Goal: Task Accomplishment & Management: Manage account settings

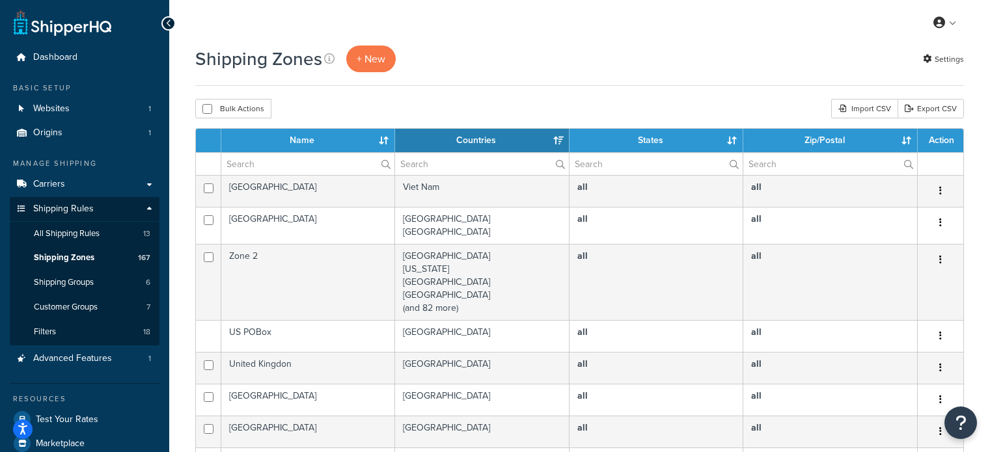
select select "15"
click at [305, 164] on input "text" at bounding box center [307, 164] width 173 height 22
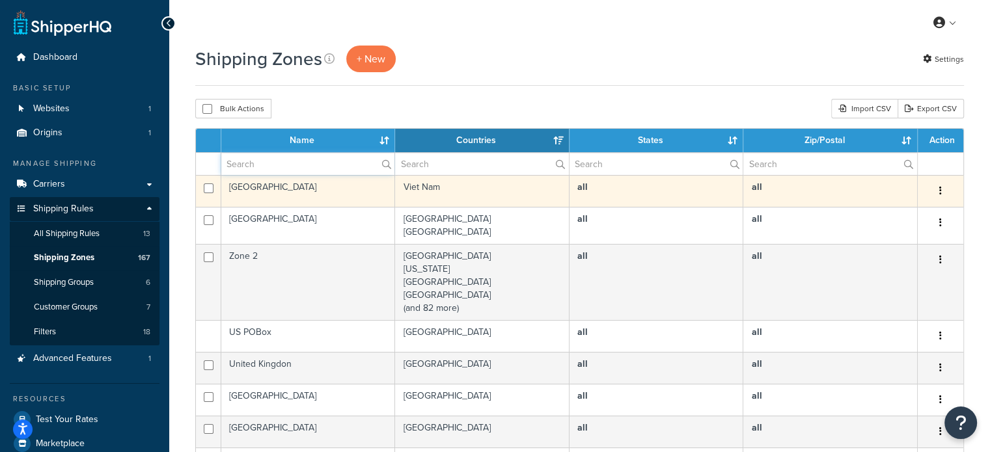
type input "aust post"
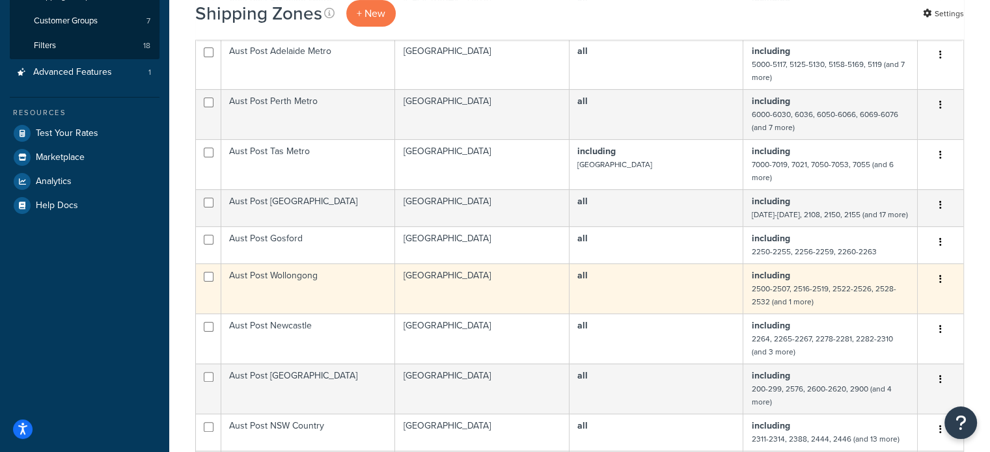
scroll to position [326, 0]
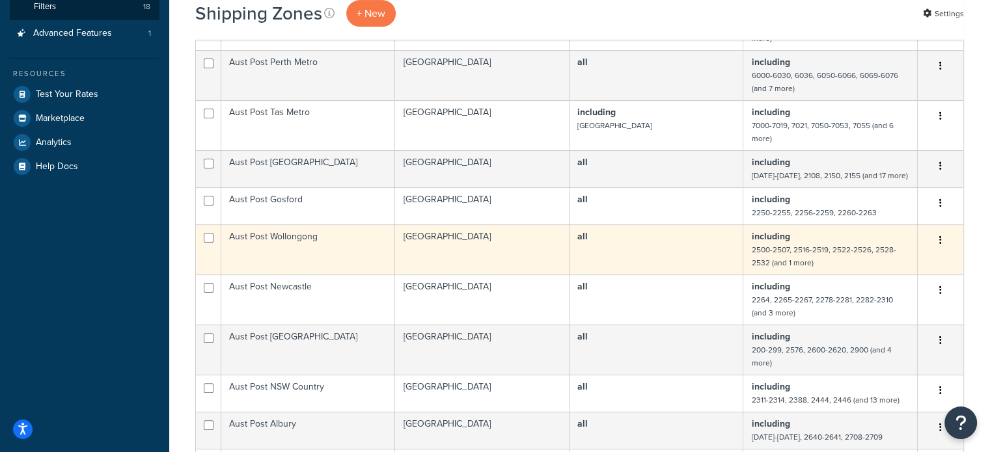
click at [339, 240] on td "Aust Post Wollongong" at bounding box center [308, 250] width 174 height 50
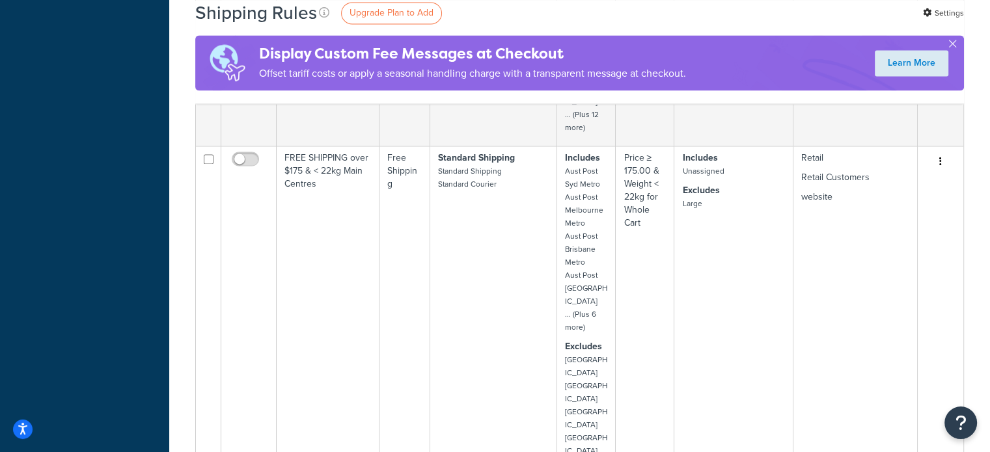
scroll to position [1953, 0]
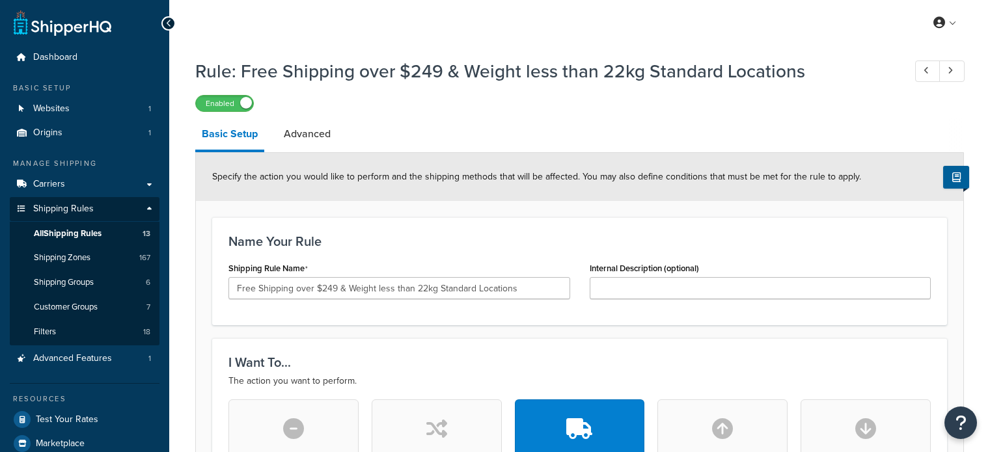
select select "LOCATION"
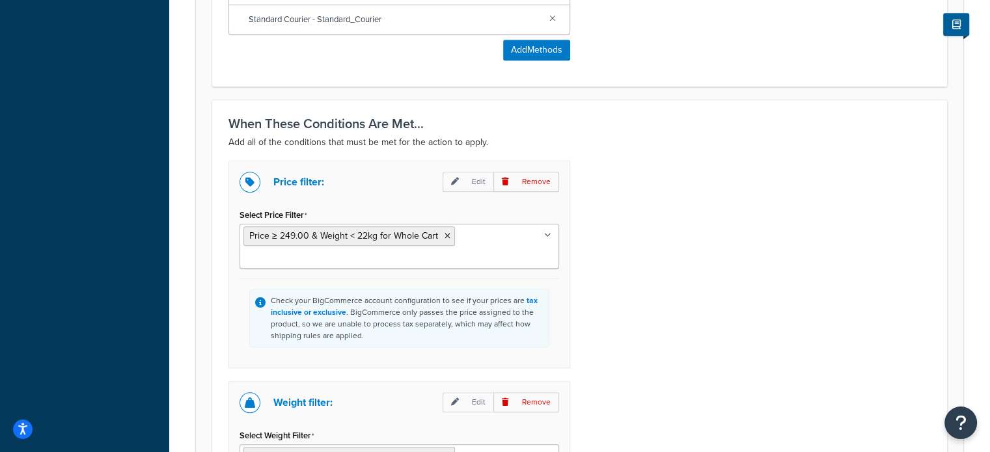
scroll to position [781, 0]
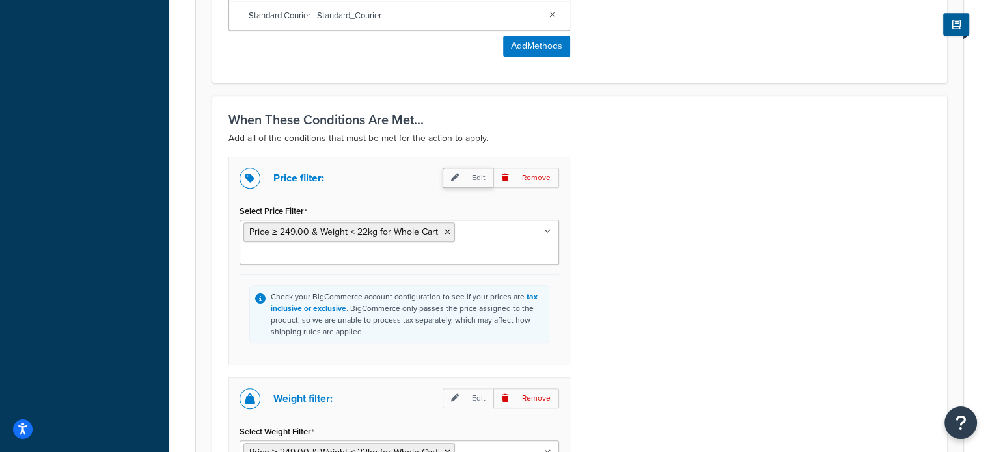
click at [467, 179] on p "Edit" at bounding box center [468, 178] width 51 height 20
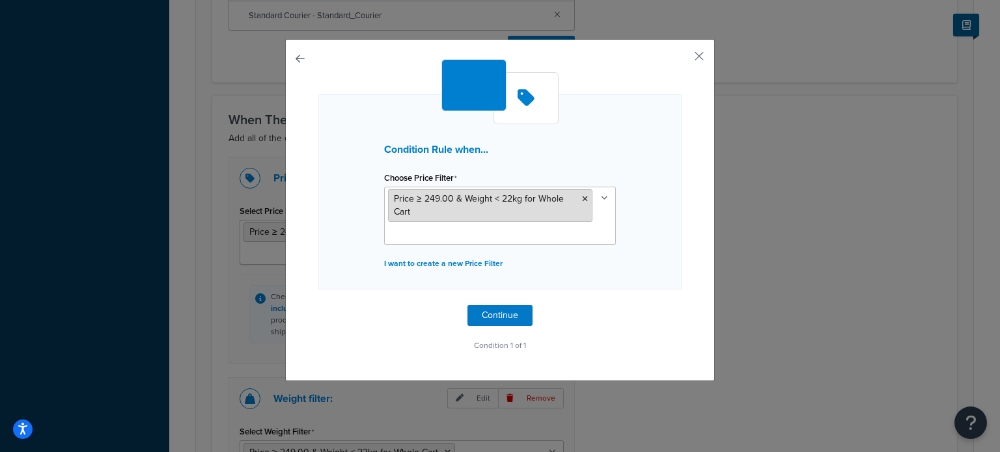
click at [424, 197] on span "Price ≥ 249.00 & Weight < 22kg for Whole Cart" at bounding box center [479, 205] width 170 height 27
click at [682, 59] on button "button" at bounding box center [679, 60] width 3 height 3
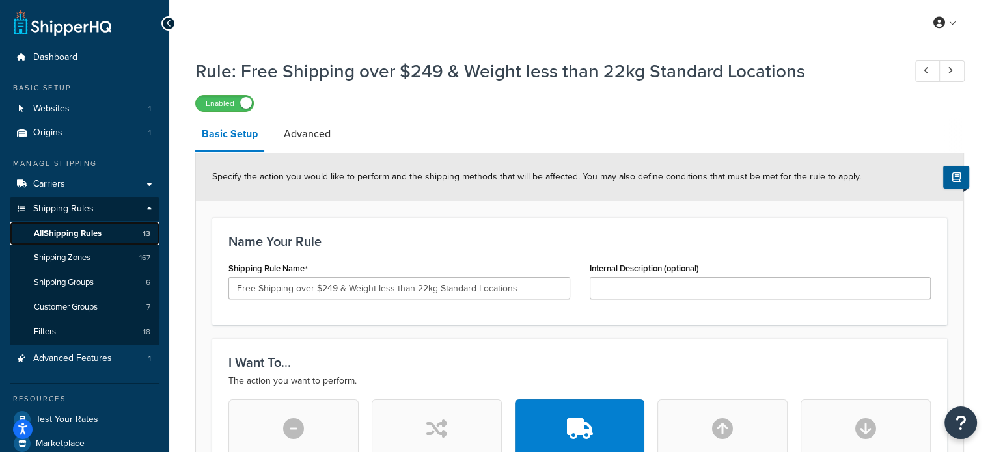
click at [79, 231] on span "All Shipping Rules" at bounding box center [68, 234] width 68 height 11
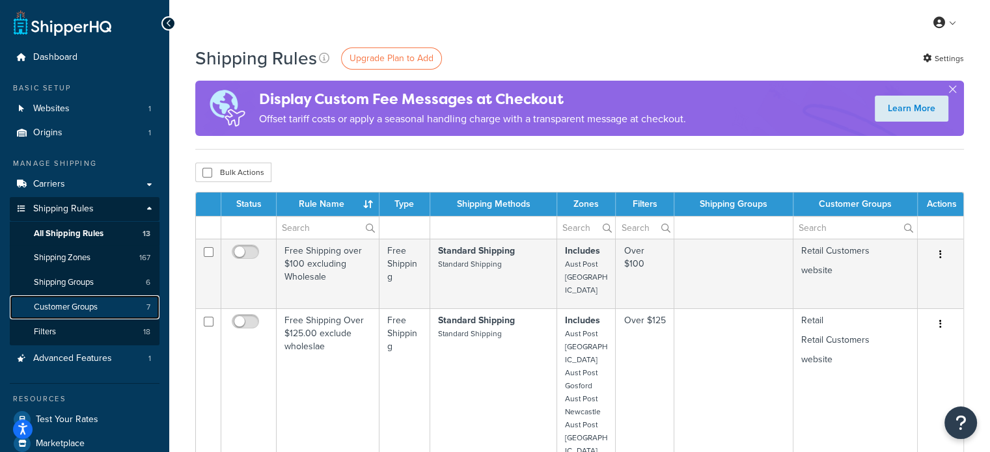
click at [78, 306] on span "Customer Groups" at bounding box center [66, 307] width 64 height 11
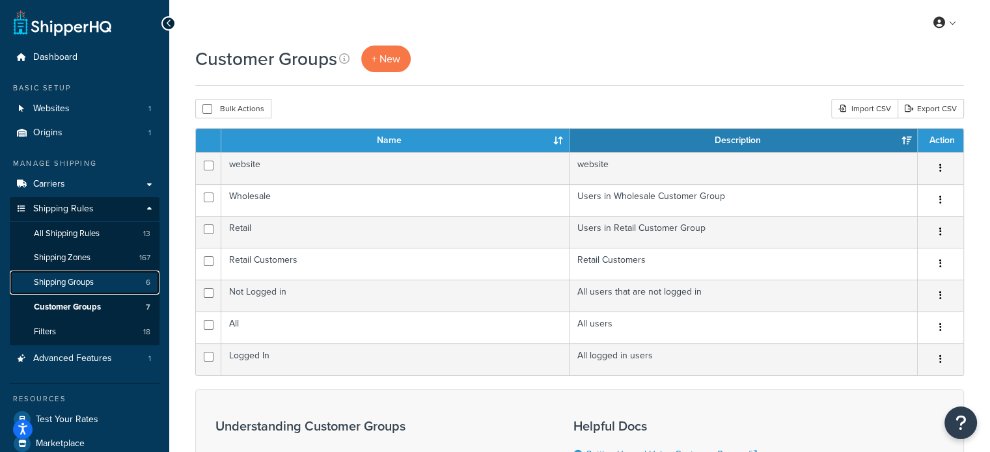
click at [75, 286] on span "Shipping Groups" at bounding box center [64, 282] width 60 height 11
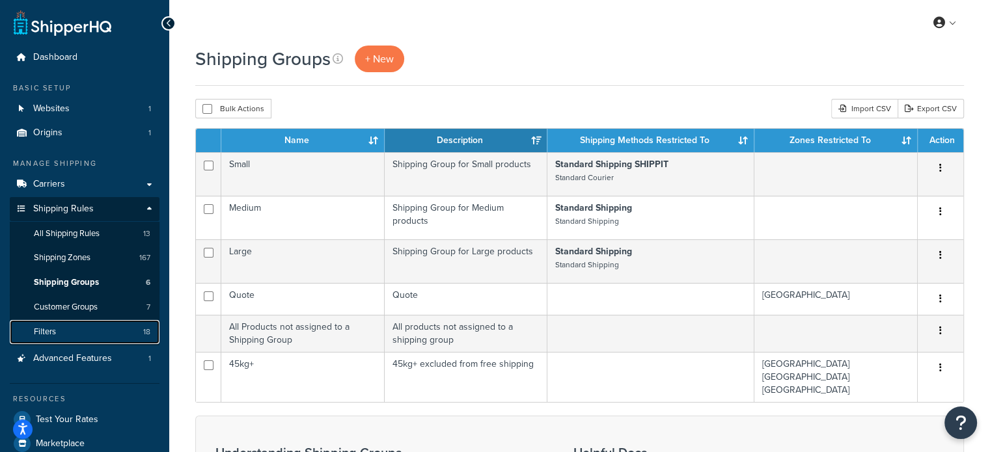
click at [56, 330] on link "Filters 18" at bounding box center [85, 332] width 150 height 24
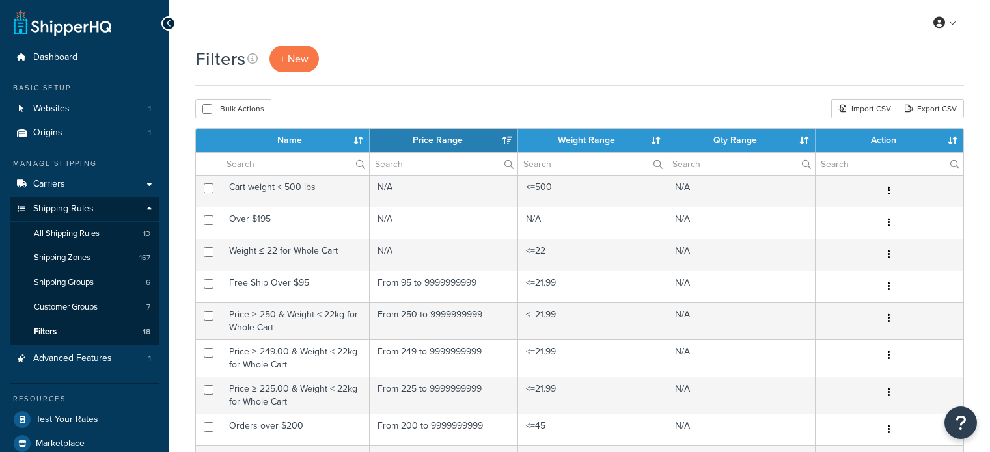
select select "15"
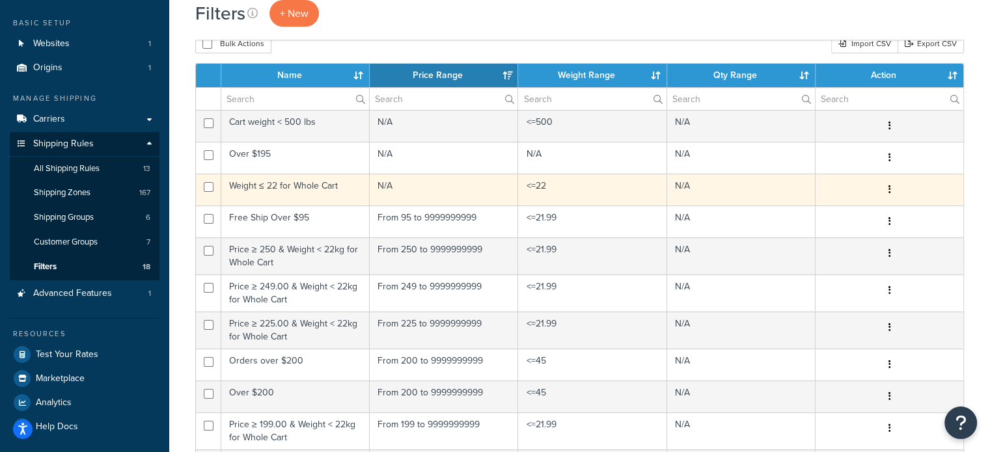
scroll to position [130, 0]
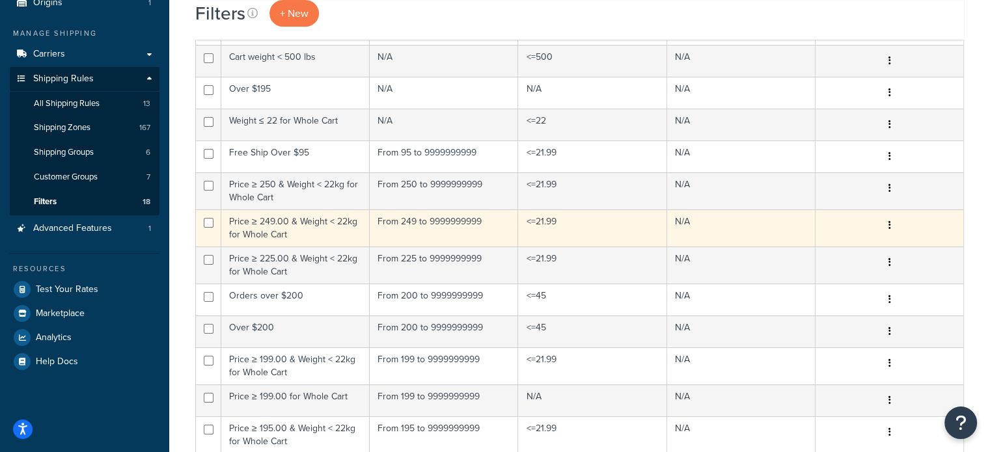
click at [276, 228] on td "Price ≥ 249.00 & Weight < 22kg for Whole Cart" at bounding box center [295, 228] width 148 height 37
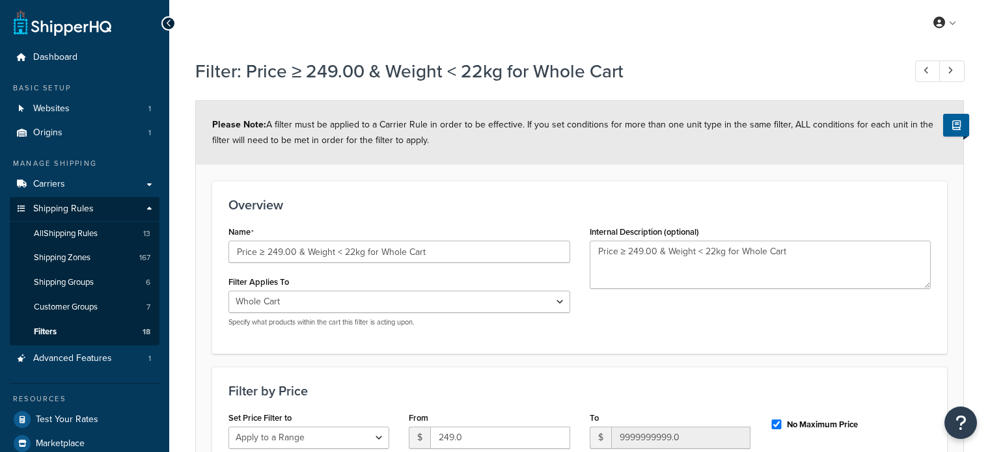
select select "range"
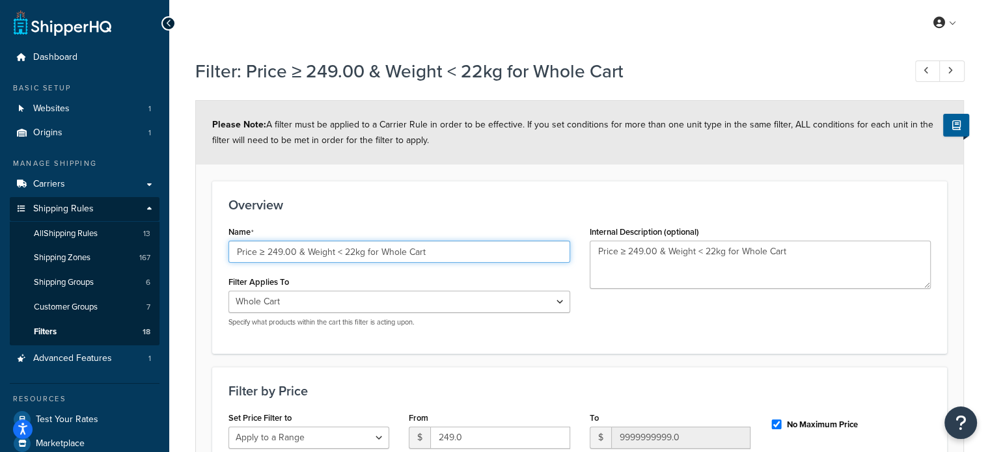
click at [278, 251] on input "Price ≥ 249.00 & Weight < 22kg for Whole Cart" at bounding box center [400, 252] width 342 height 22
type input "Price ≥ 259.00 & Weight < 22kg for Whole Cart"
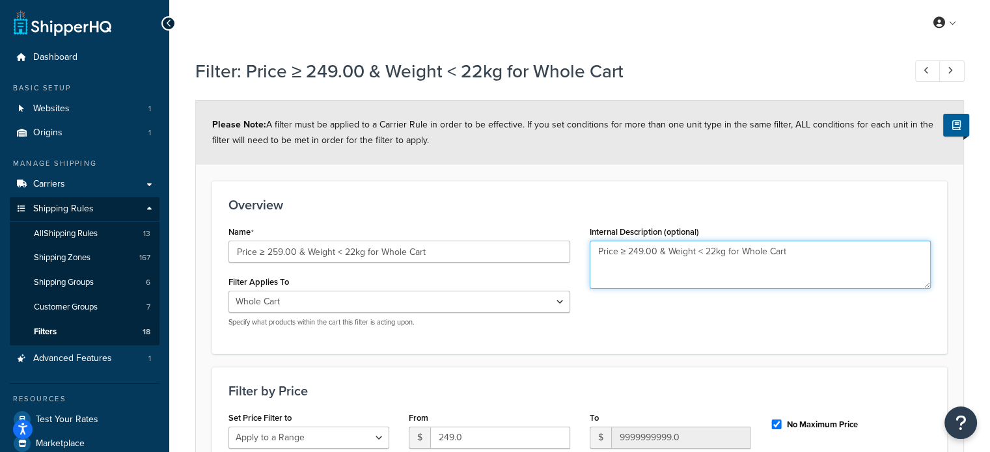
click at [639, 253] on textarea "Price ≥ 249.00 & Weight < 22kg for Whole Cart" at bounding box center [761, 265] width 342 height 48
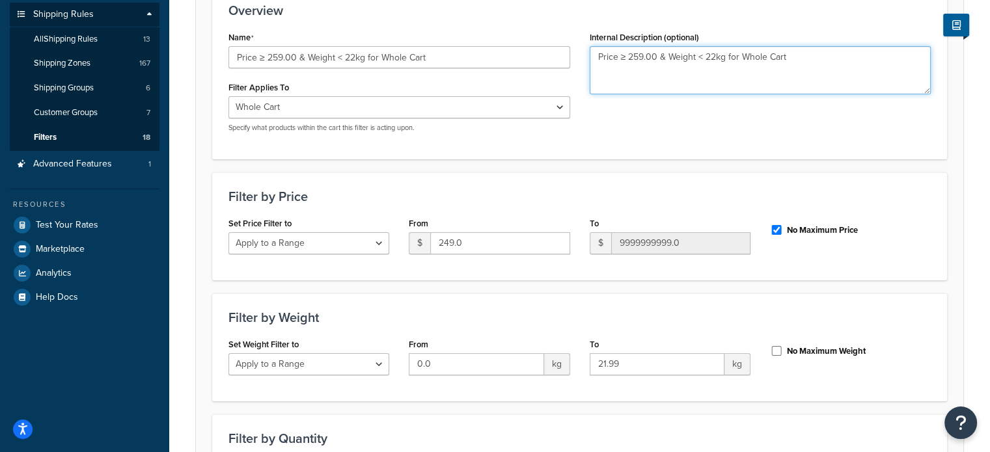
scroll to position [195, 0]
type textarea "Price ≥ 259.00 & Weight < 22kg for Whole Cart"
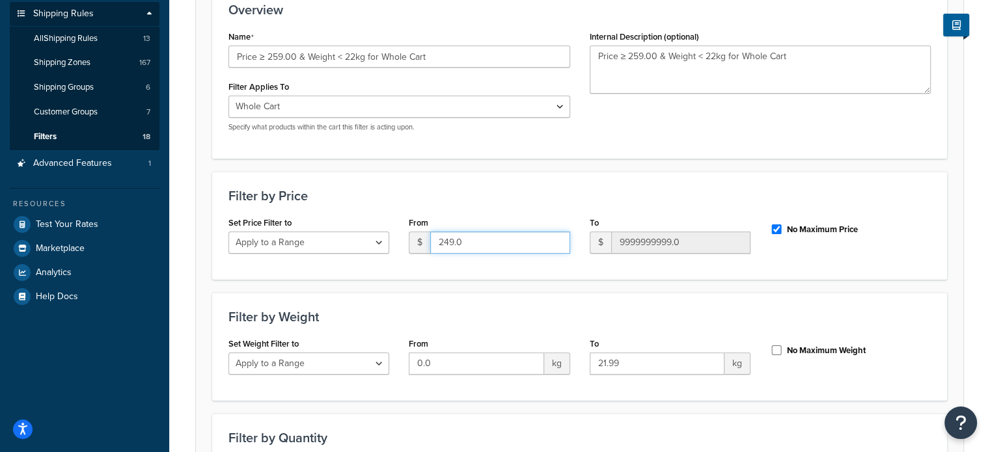
click at [450, 242] on input "249.0" at bounding box center [499, 243] width 139 height 22
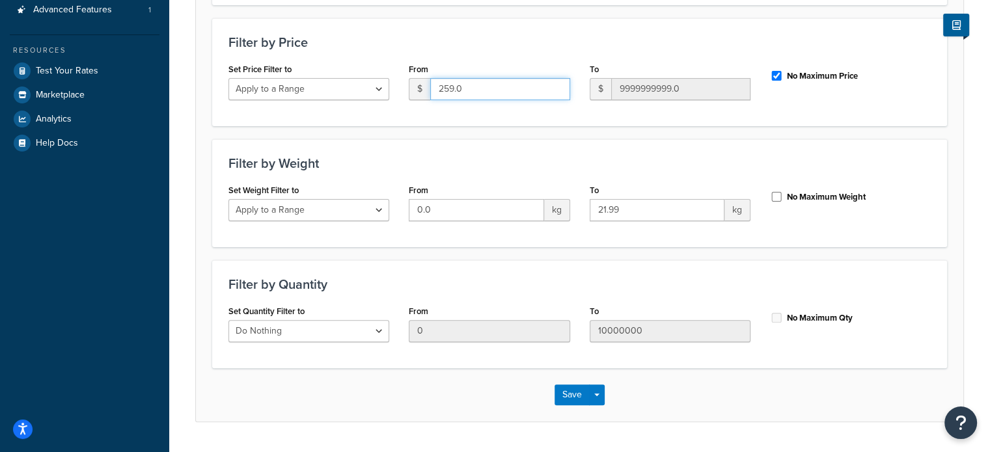
scroll to position [383, 0]
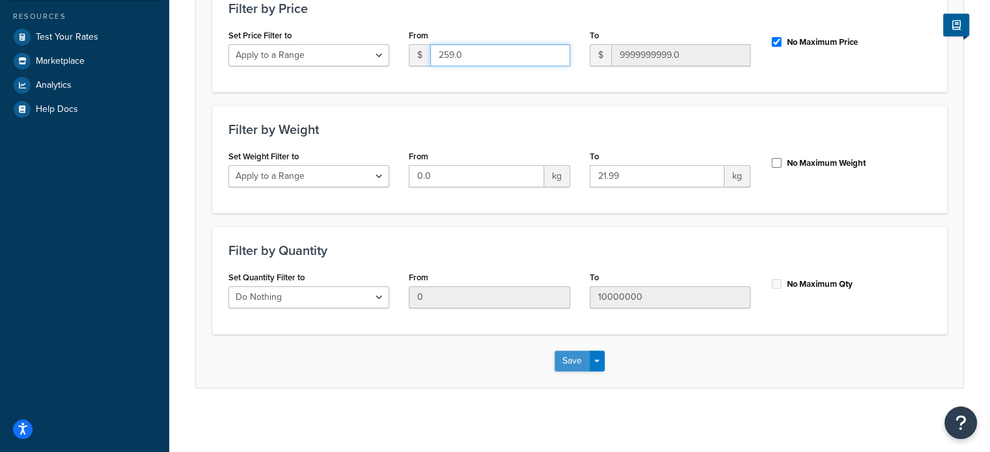
type input "259.0"
click at [569, 359] on button "Save" at bounding box center [572, 361] width 35 height 21
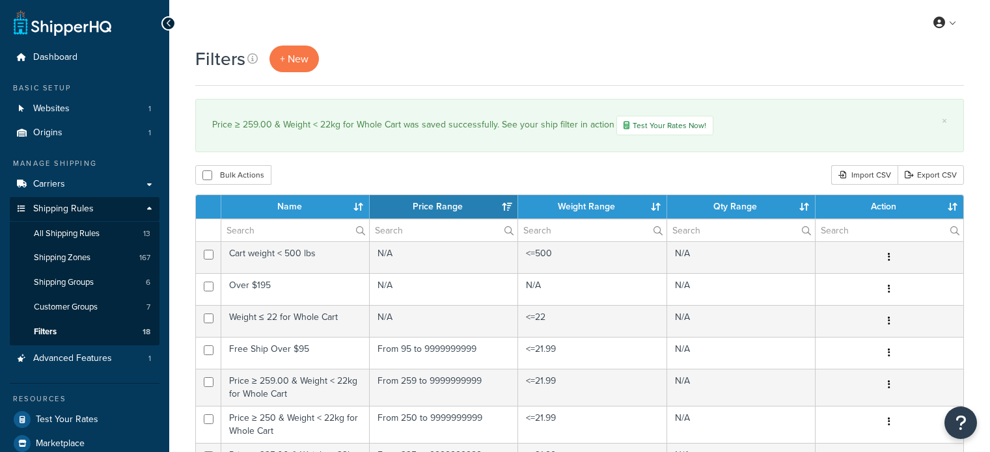
select select "15"
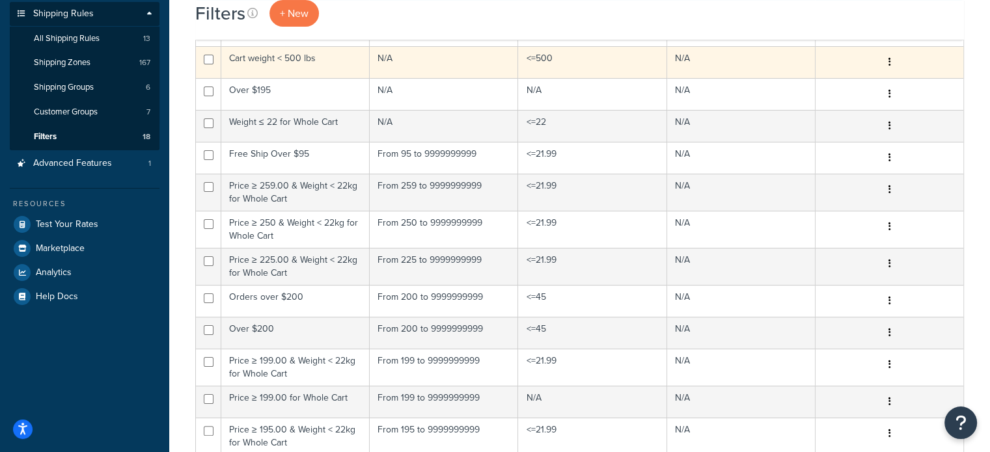
scroll to position [260, 0]
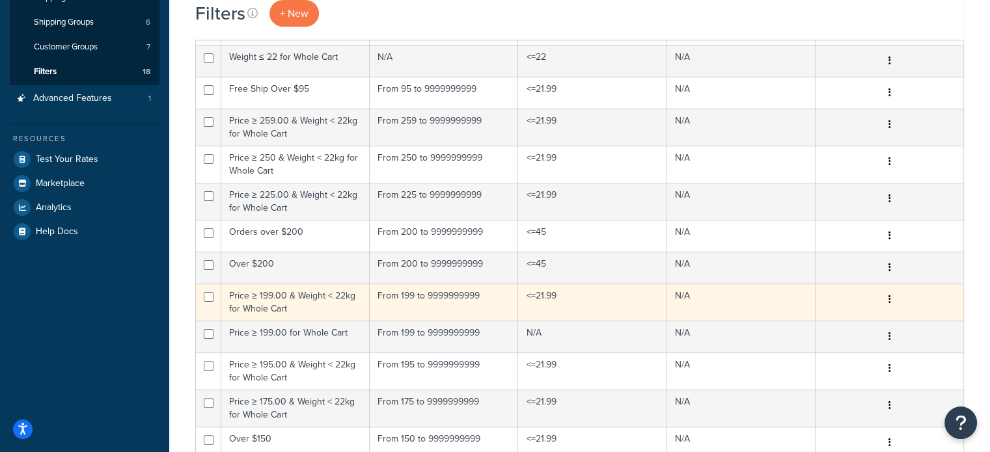
click at [301, 294] on td "Price ≥ 199.00 & Weight < 22kg for Whole Cart" at bounding box center [295, 302] width 148 height 37
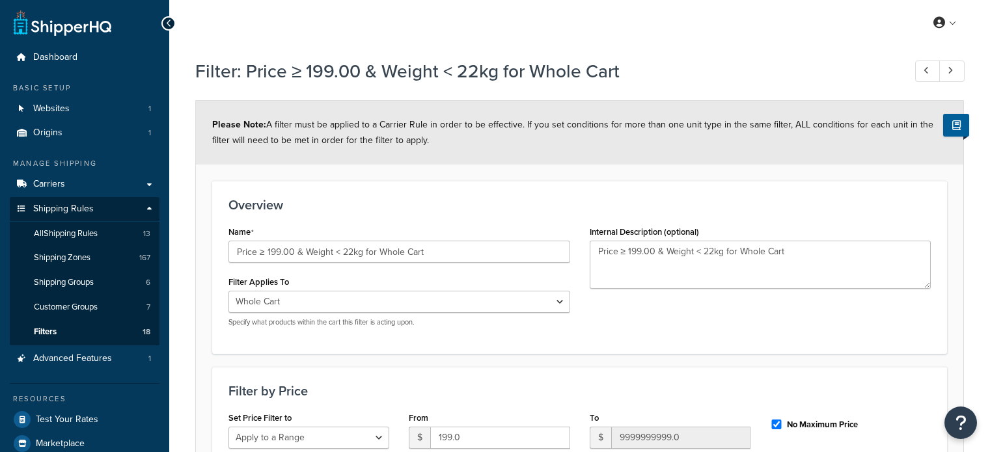
select select "range"
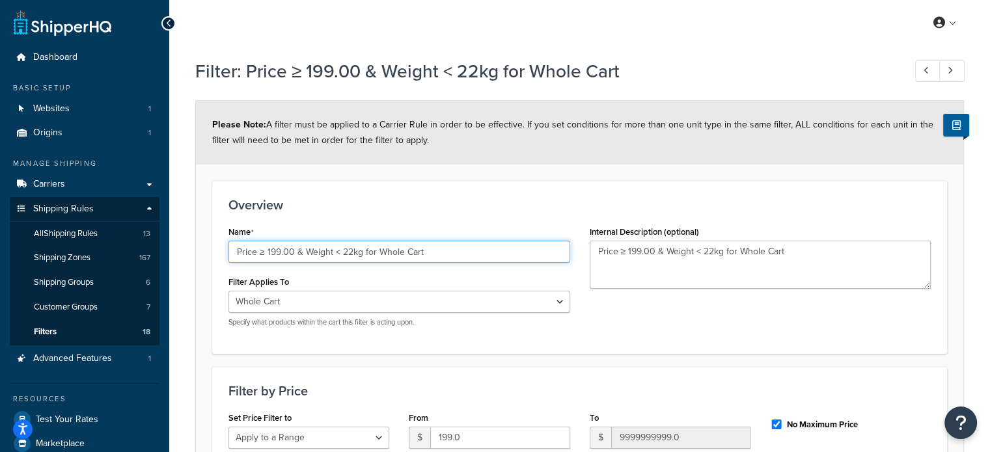
click at [273, 253] on input "Price ≥ 199.00 & Weight < 22kg for Whole Cart" at bounding box center [400, 252] width 342 height 22
type input "Price ≥ 209.00 & Weight < 22kg for Whole Cart"
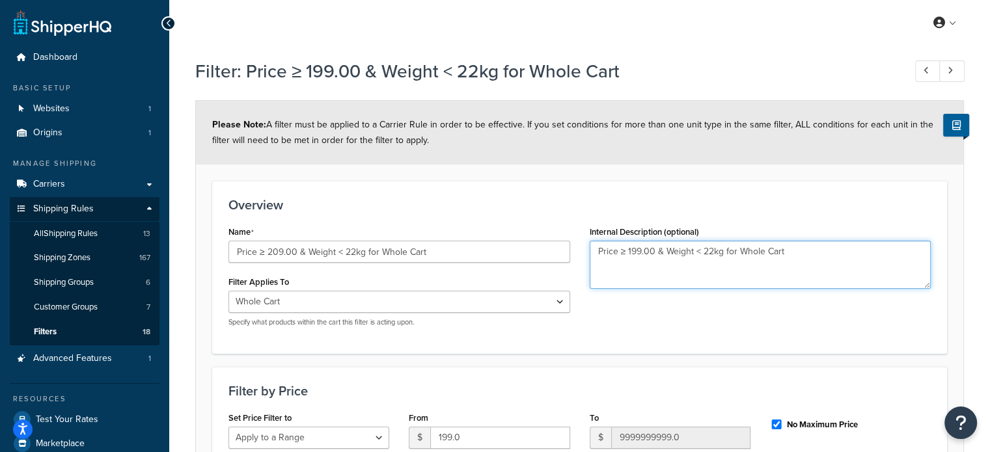
click at [636, 252] on textarea "Price ≥ 199.00 & Weight < 22kg for Whole Cart" at bounding box center [761, 265] width 342 height 48
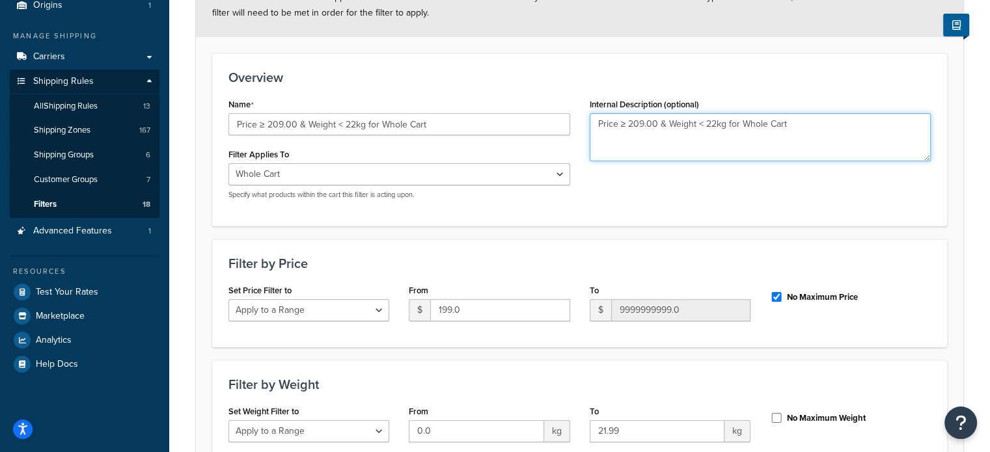
scroll to position [130, 0]
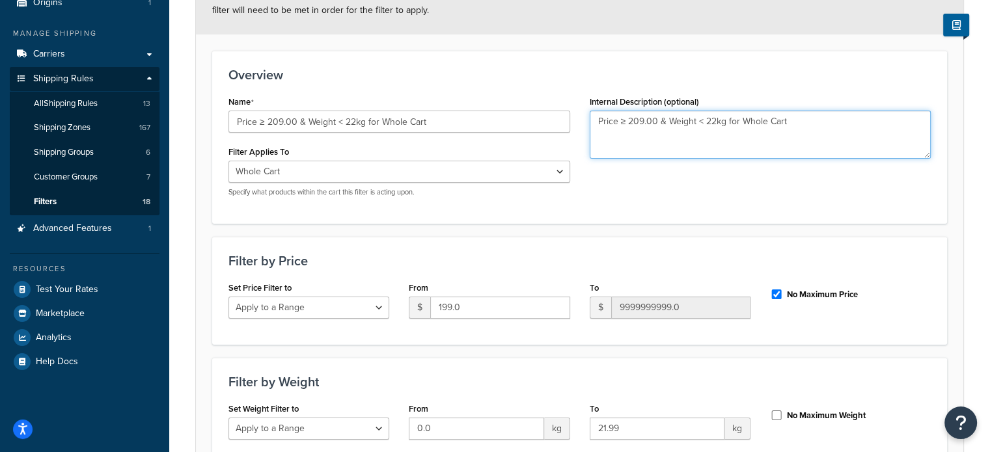
type textarea "Price ≥ 209.00 & Weight < 22kg for Whole Cart"
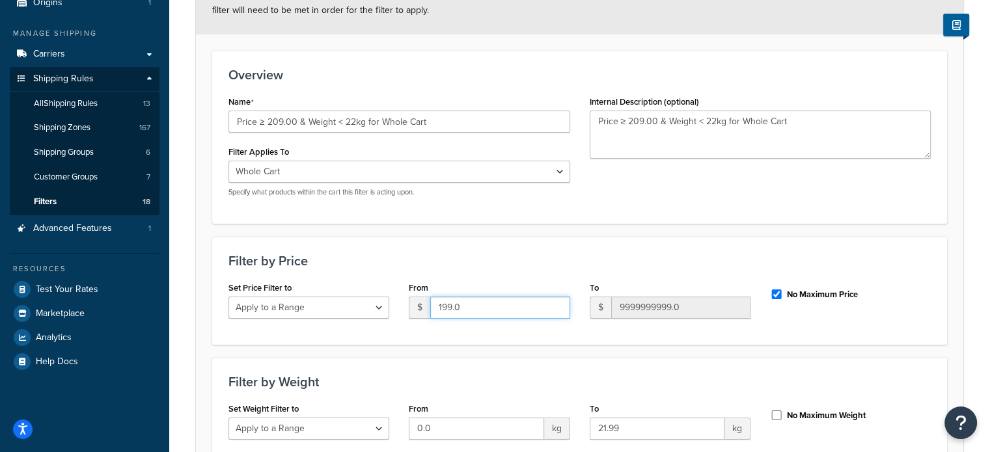
click at [447, 309] on input "199.0" at bounding box center [499, 308] width 139 height 22
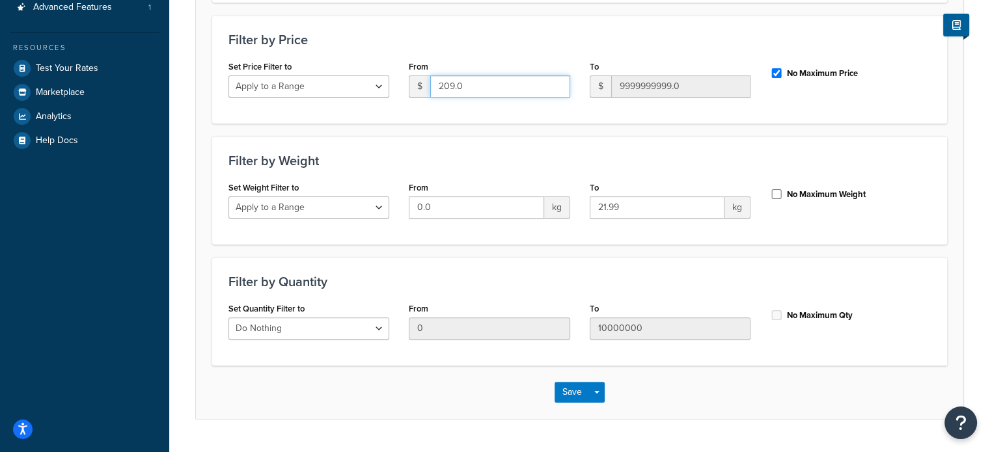
scroll to position [383, 0]
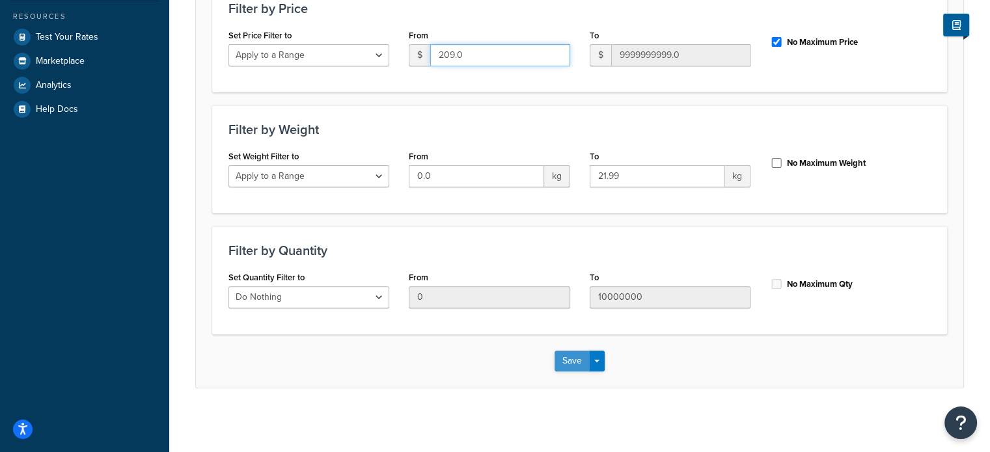
type input "209.0"
click at [571, 358] on button "Save" at bounding box center [572, 361] width 35 height 21
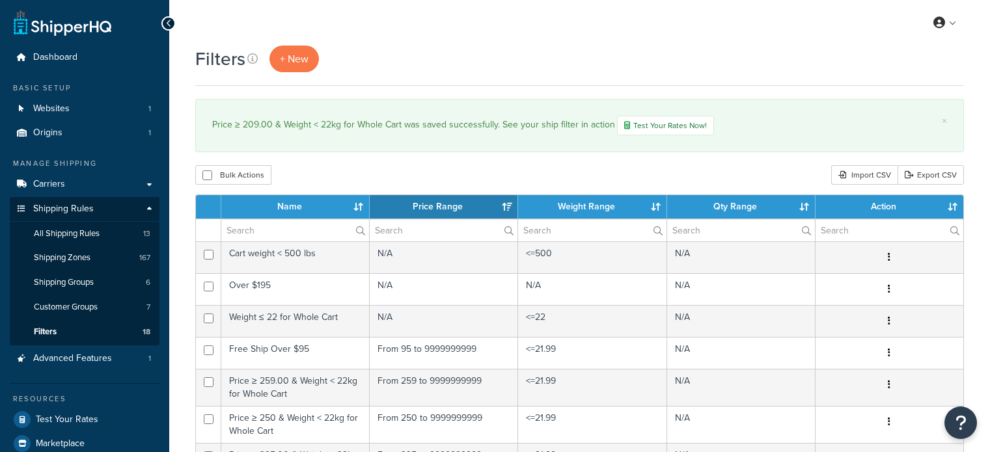
select select "15"
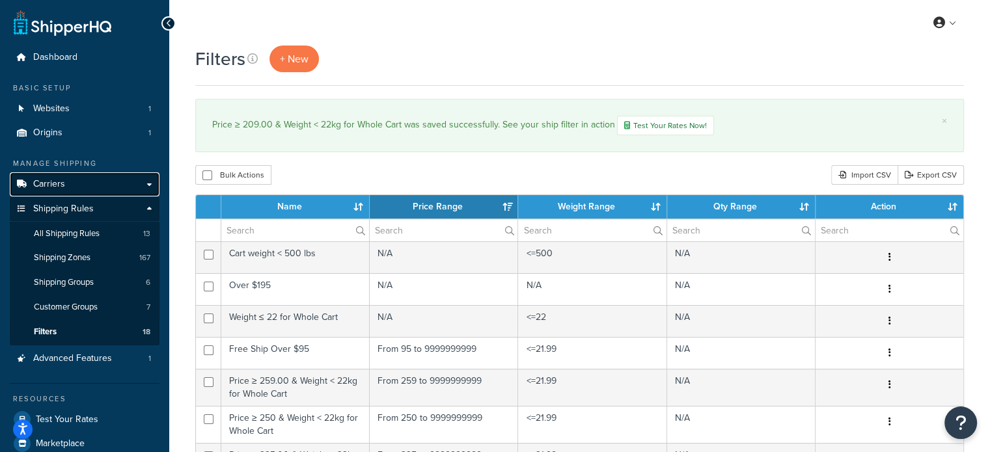
click at [70, 186] on link "Carriers" at bounding box center [85, 185] width 150 height 24
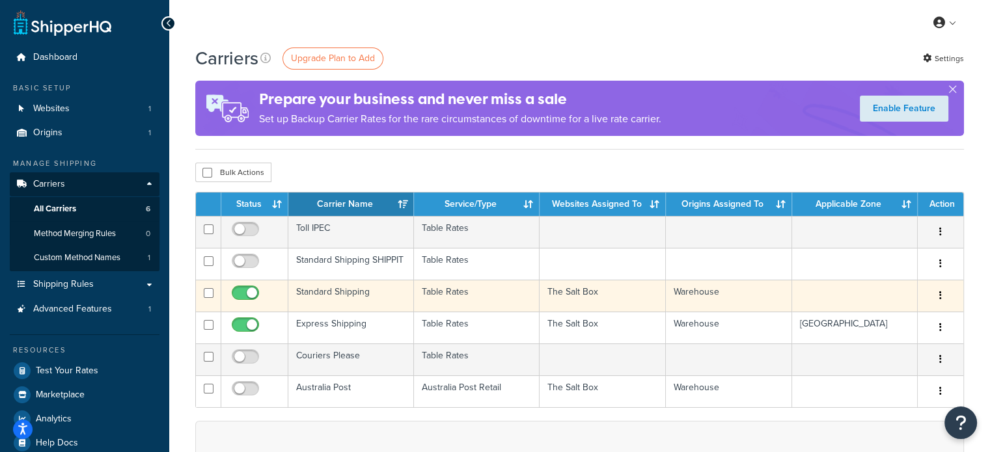
click at [353, 301] on td "Standard Shipping" at bounding box center [351, 296] width 126 height 32
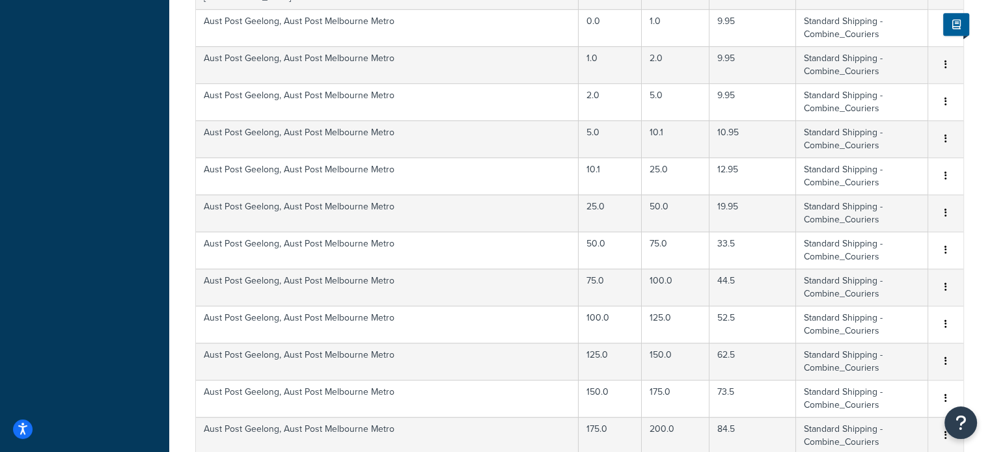
scroll to position [925, 0]
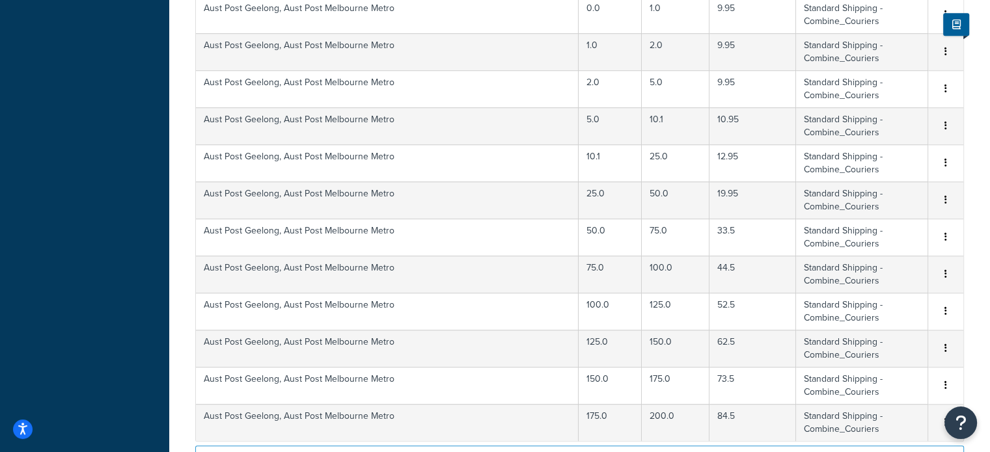
select select "1000"
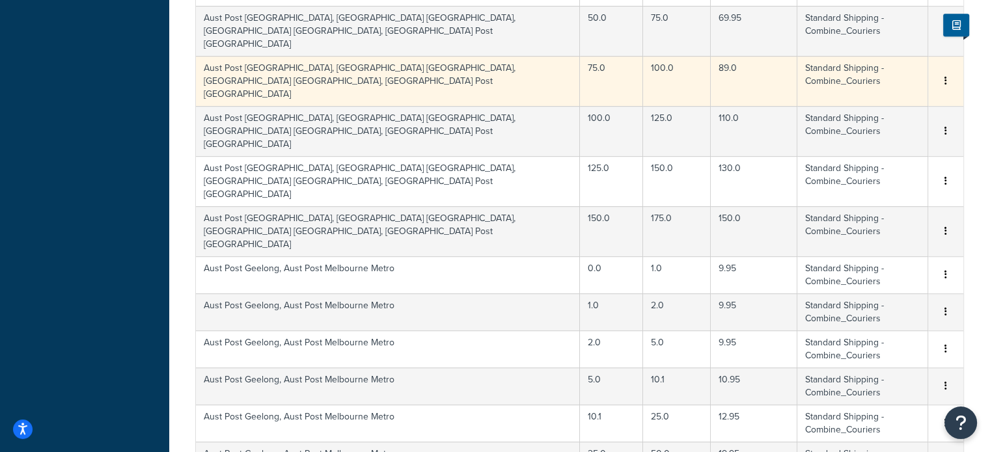
scroll to position [599, 0]
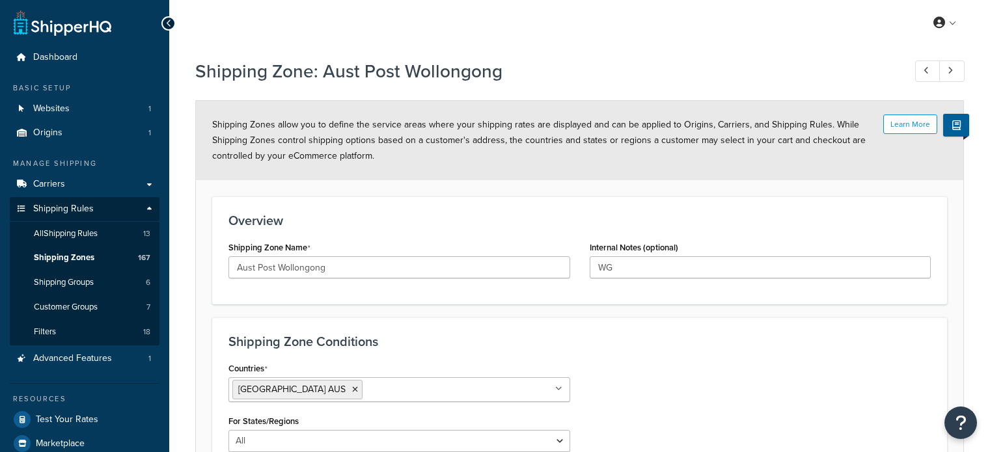
select select "including"
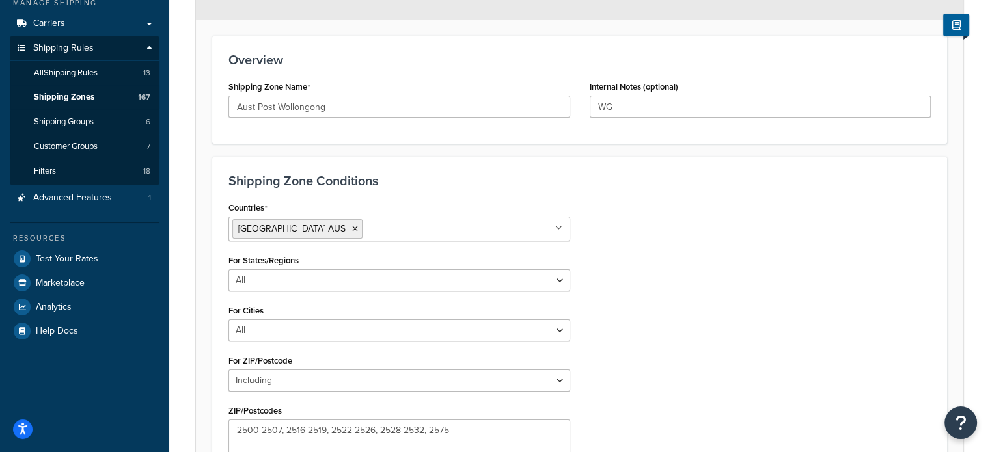
scroll to position [326, 0]
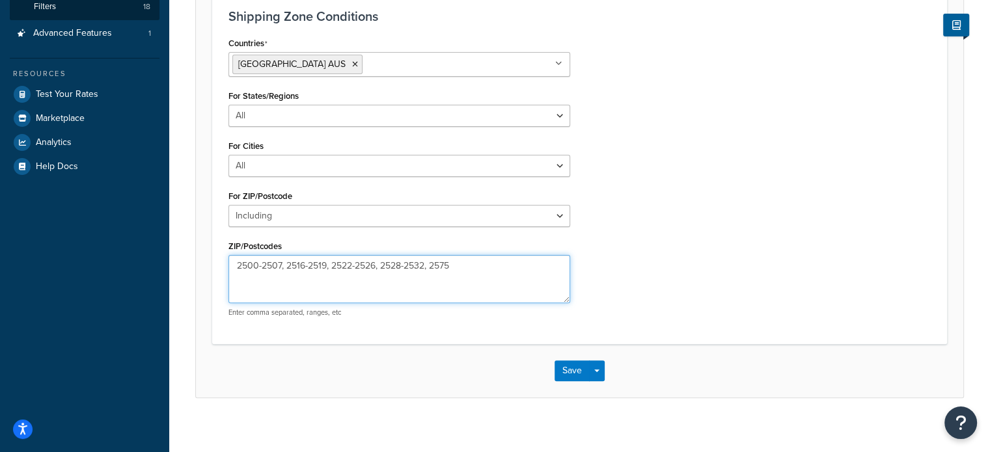
click at [383, 265] on textarea "2500-2507, 2516-2519, 2522-2526, 2528-2532, 2575" at bounding box center [400, 279] width 342 height 48
type textarea "2500-2507, 2516-2519, 2522-2526, 2527, 2528-2532, 2575"
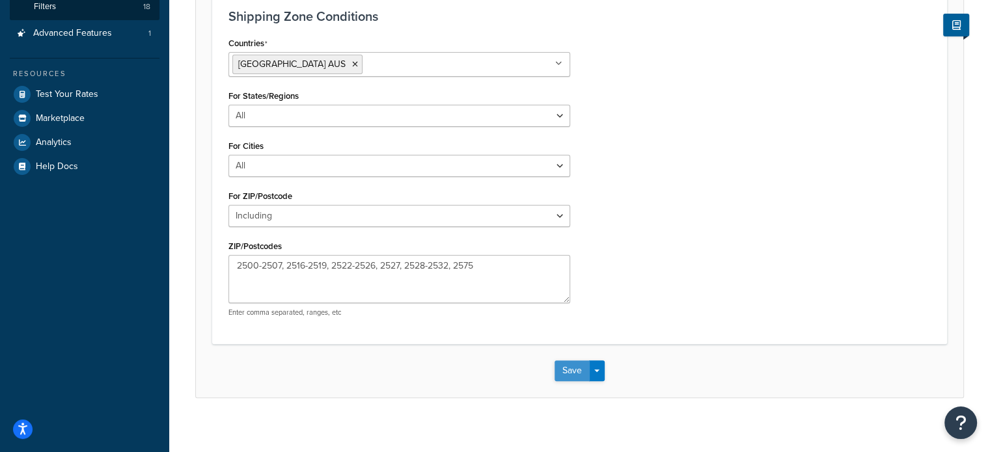
click at [565, 368] on button "Save" at bounding box center [572, 371] width 35 height 21
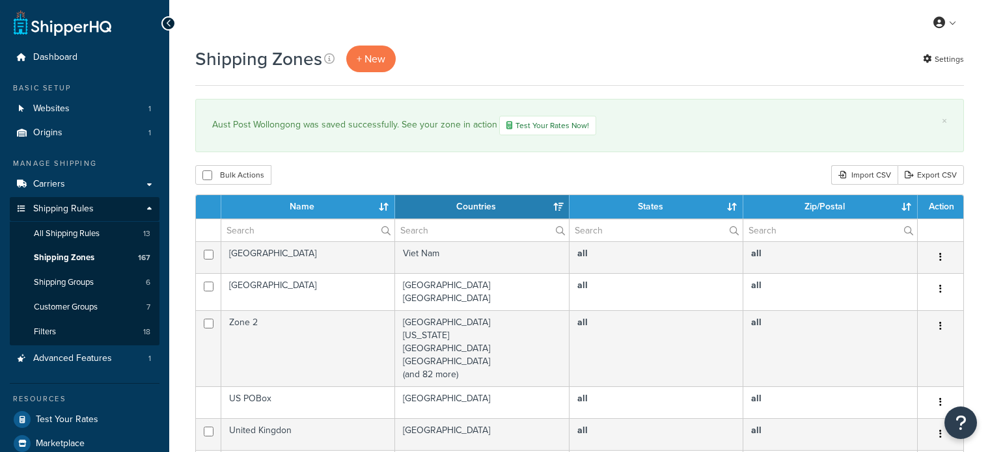
select select "15"
click at [318, 230] on input "text" at bounding box center [307, 230] width 173 height 22
type input "aust post"
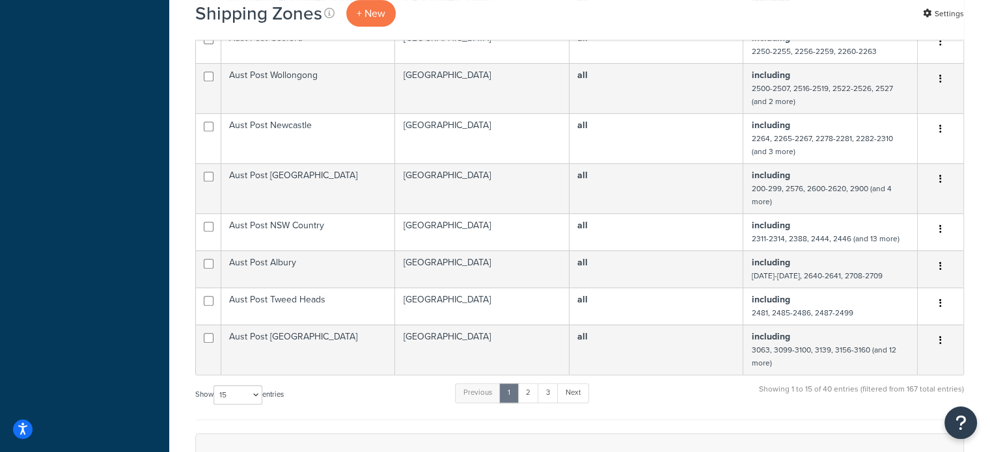
scroll to position [586, 0]
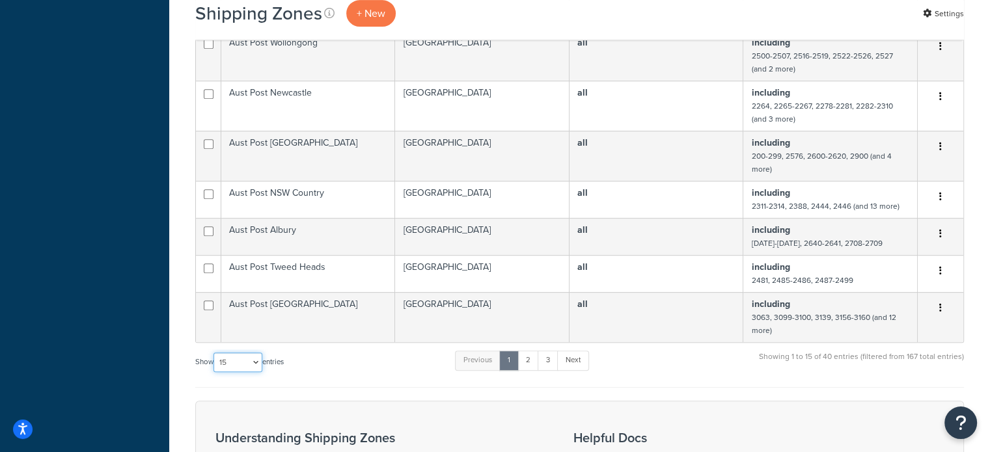
click at [240, 372] on select "10 15 25 50 100" at bounding box center [238, 363] width 49 height 20
select select "100"
click at [215, 372] on select "10 15 25 50 100" at bounding box center [238, 363] width 49 height 20
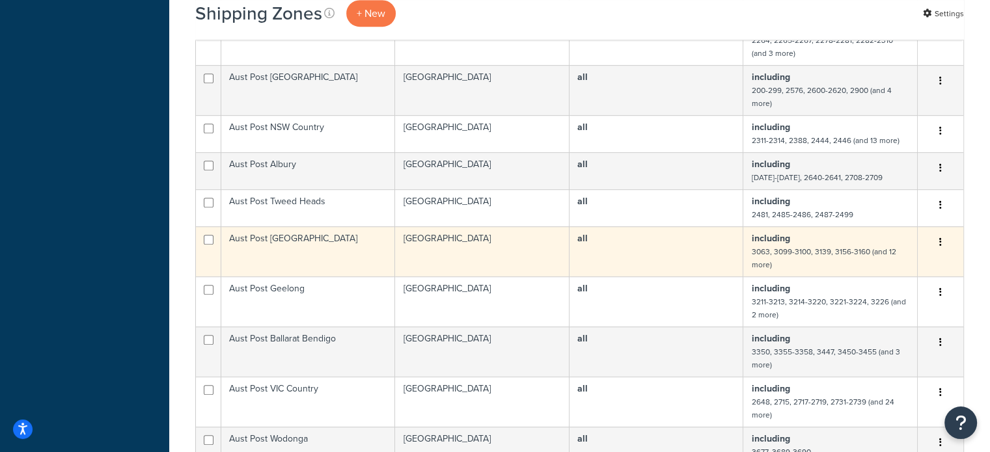
scroll to position [716, 0]
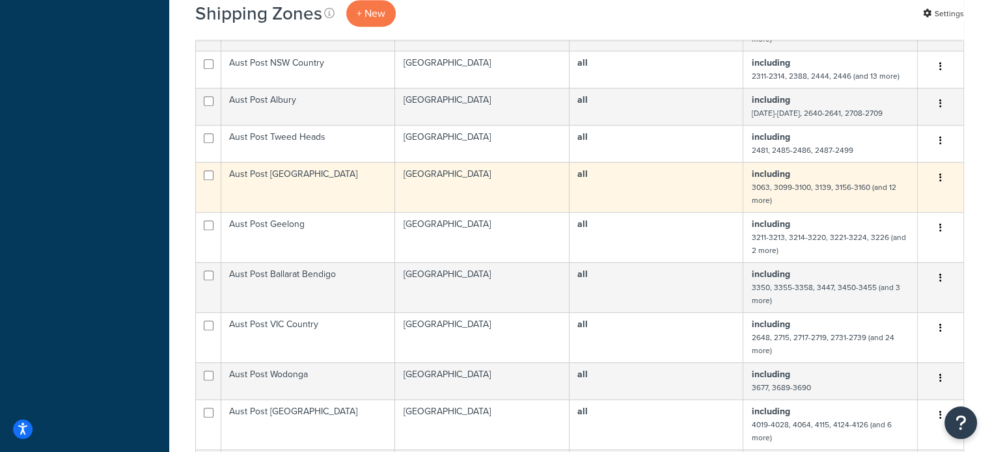
click at [326, 199] on td "Aust Post [GEOGRAPHIC_DATA]" at bounding box center [308, 187] width 174 height 50
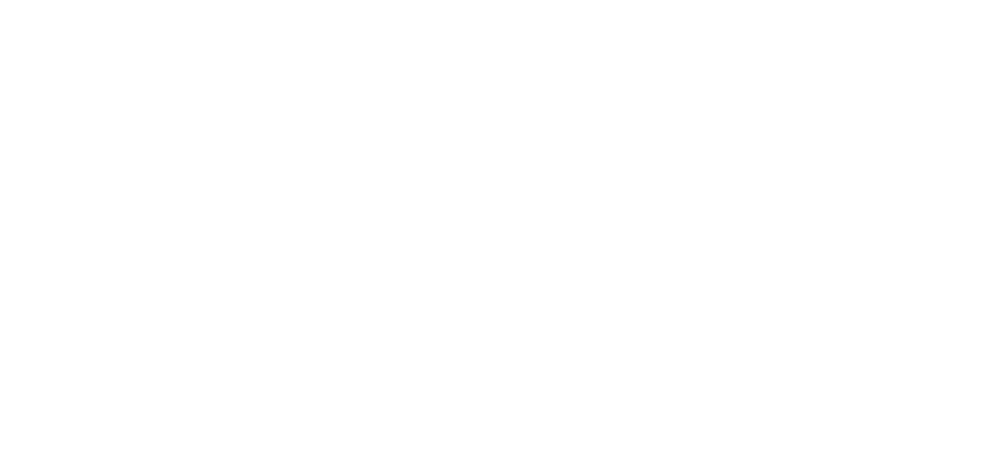
select select "including"
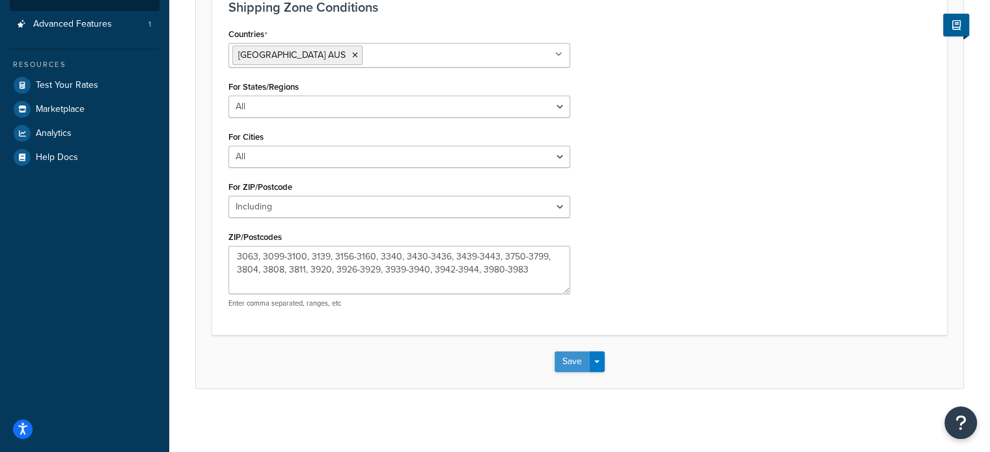
click at [572, 365] on button "Save" at bounding box center [572, 362] width 35 height 21
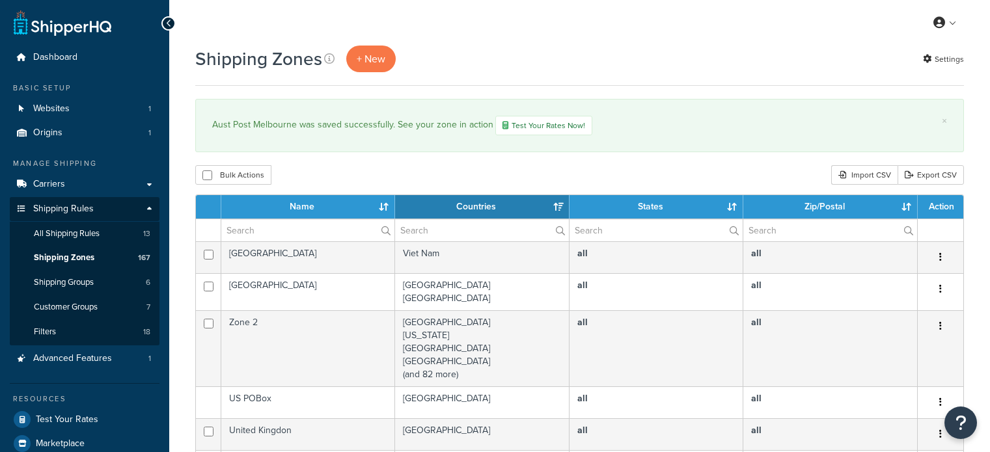
select select "15"
click at [287, 231] on input "text" at bounding box center [307, 230] width 173 height 22
type input "aust post"
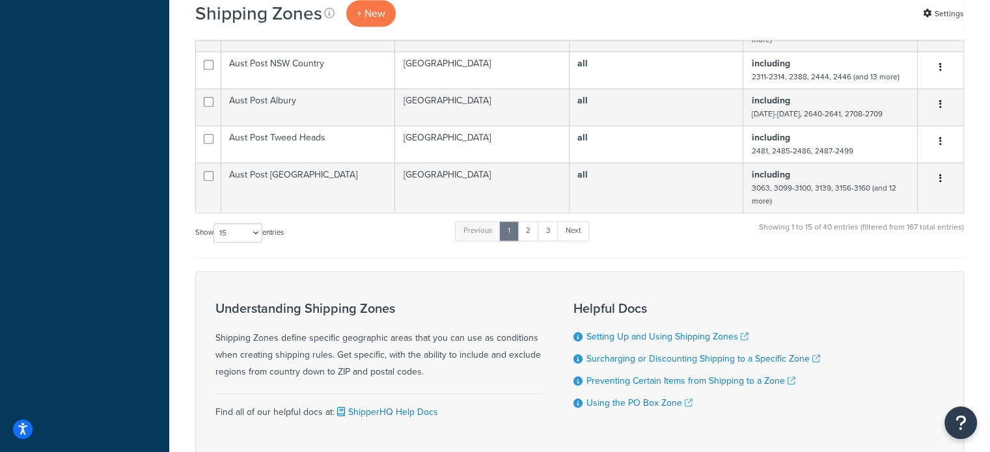
scroll to position [716, 0]
click at [237, 242] on select "10 15 25 50 100" at bounding box center [238, 233] width 49 height 20
select select "100"
click at [215, 242] on select "10 15 25 50 100" at bounding box center [238, 233] width 49 height 20
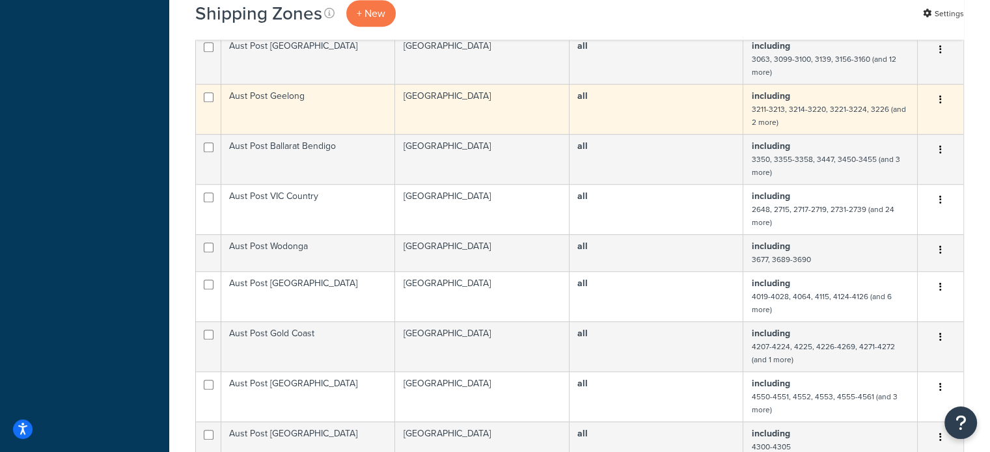
scroll to position [846, 0]
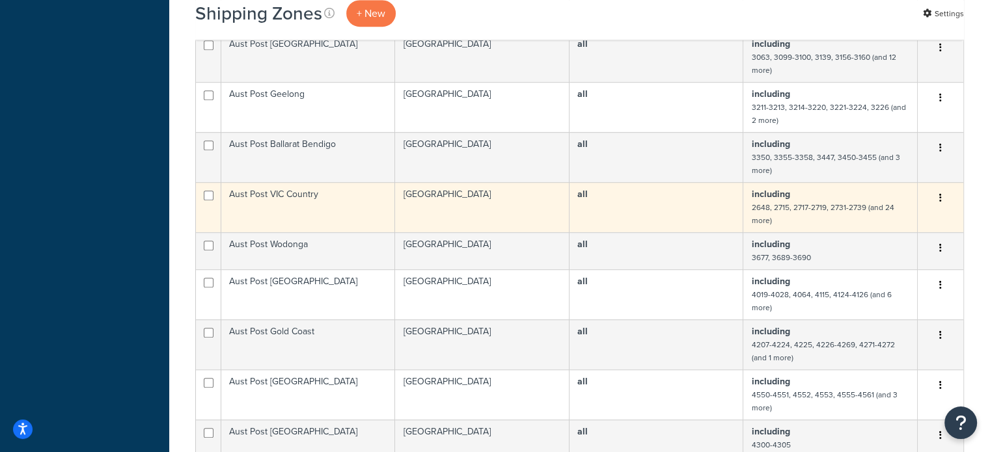
click at [307, 201] on td "Aust Post VIC Country" at bounding box center [308, 207] width 174 height 50
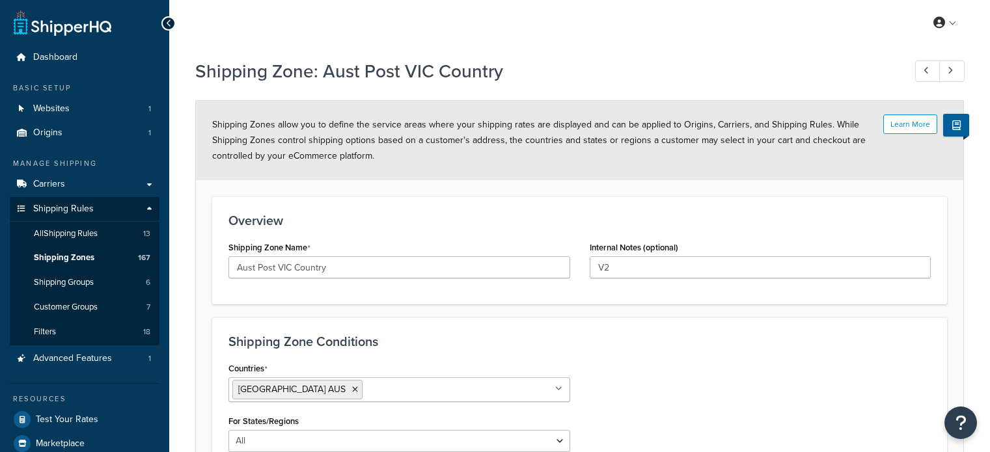
select select "including"
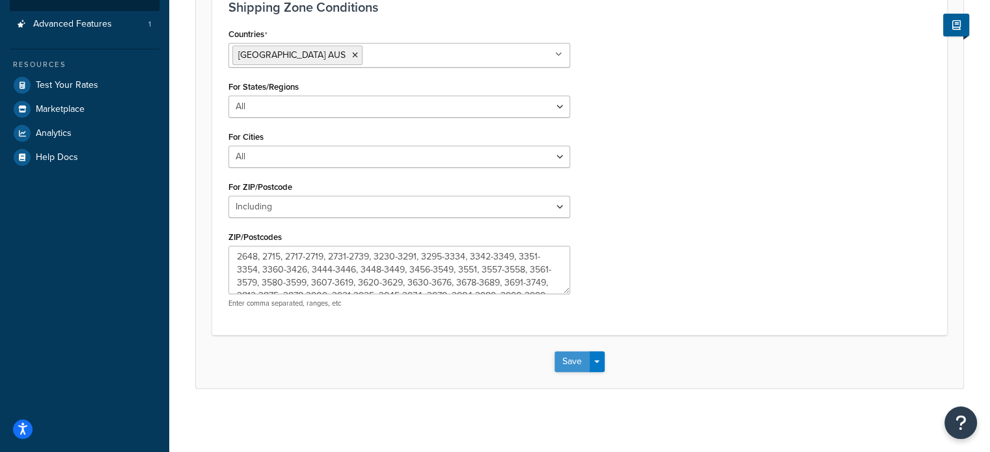
click at [559, 364] on button "Save" at bounding box center [572, 362] width 35 height 21
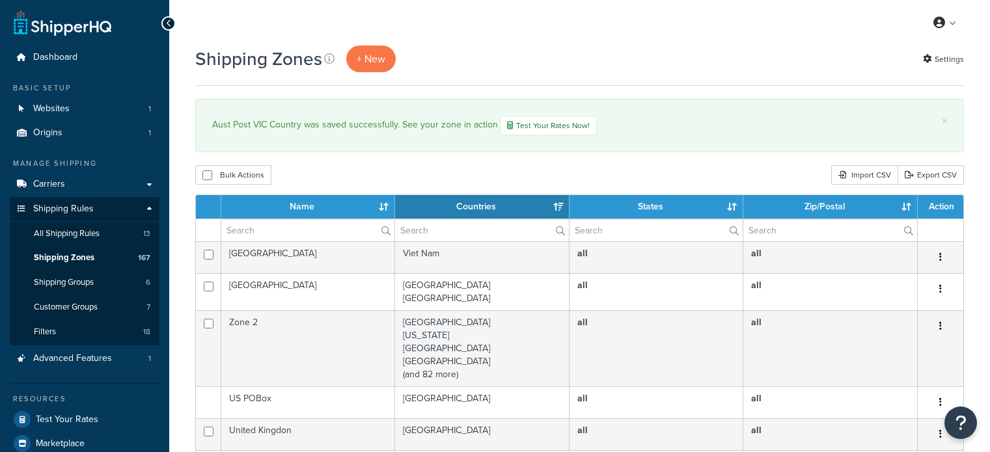
select select "15"
click at [278, 232] on input "text" at bounding box center [307, 230] width 173 height 22
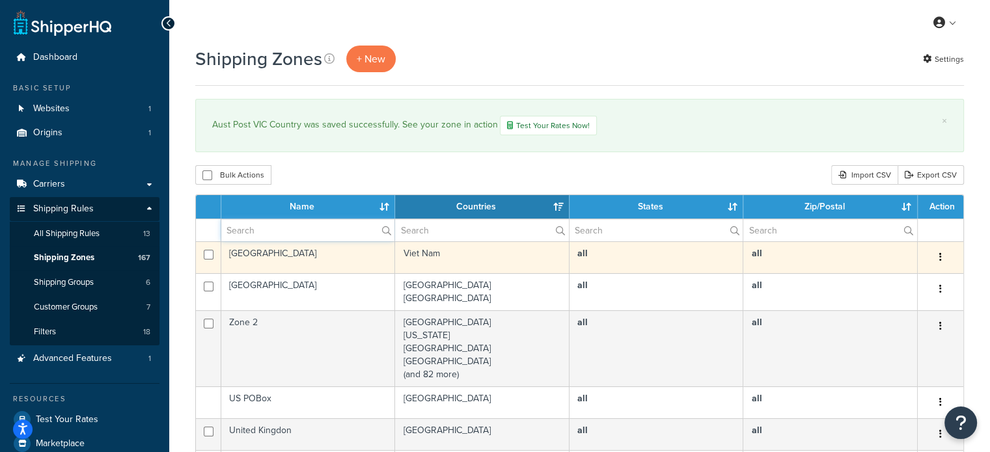
type input "aust post"
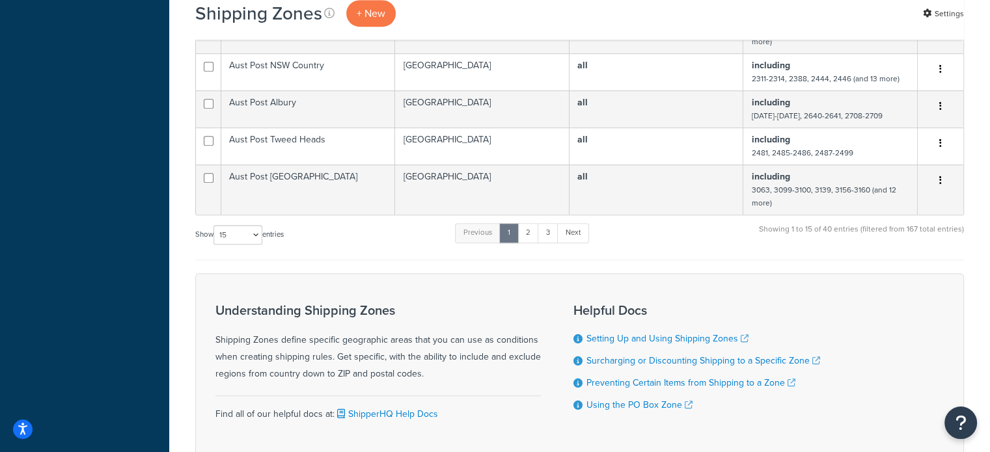
scroll to position [716, 0]
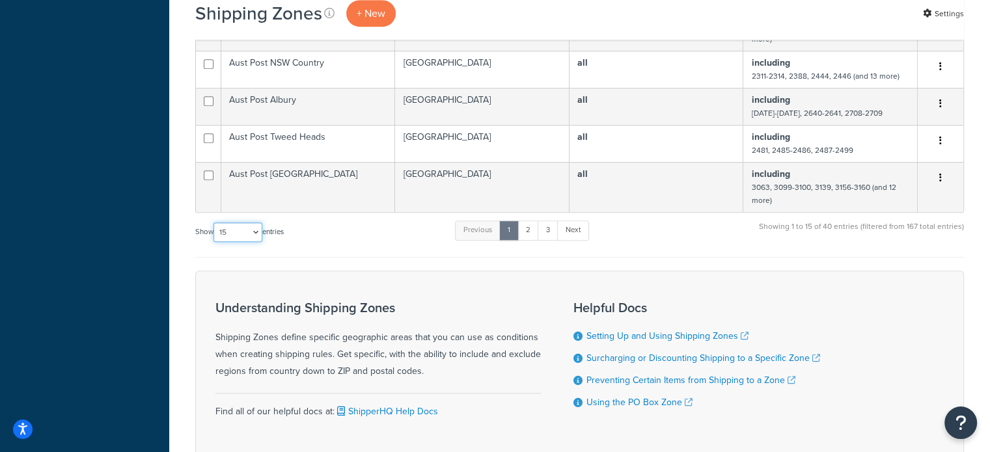
click at [245, 242] on select "10 15 25 50 100" at bounding box center [238, 233] width 49 height 20
select select "100"
click at [215, 242] on select "10 15 25 50 100" at bounding box center [238, 233] width 49 height 20
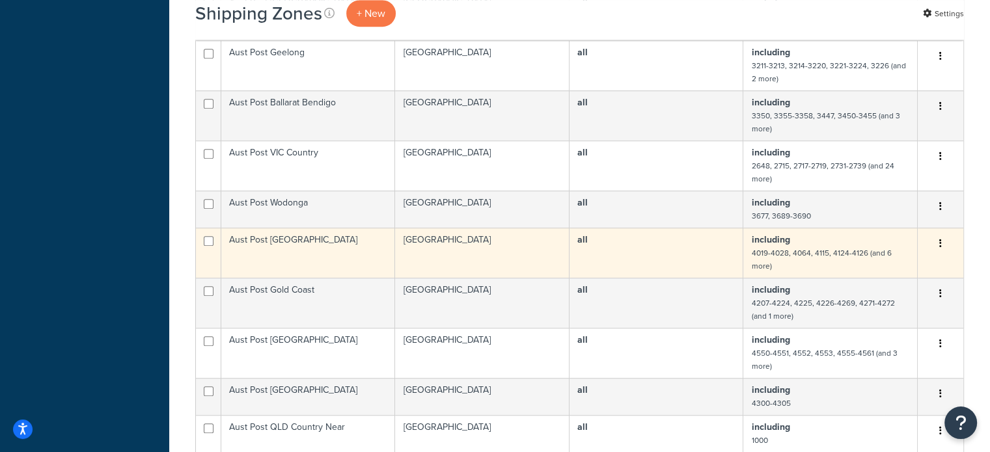
scroll to position [911, 0]
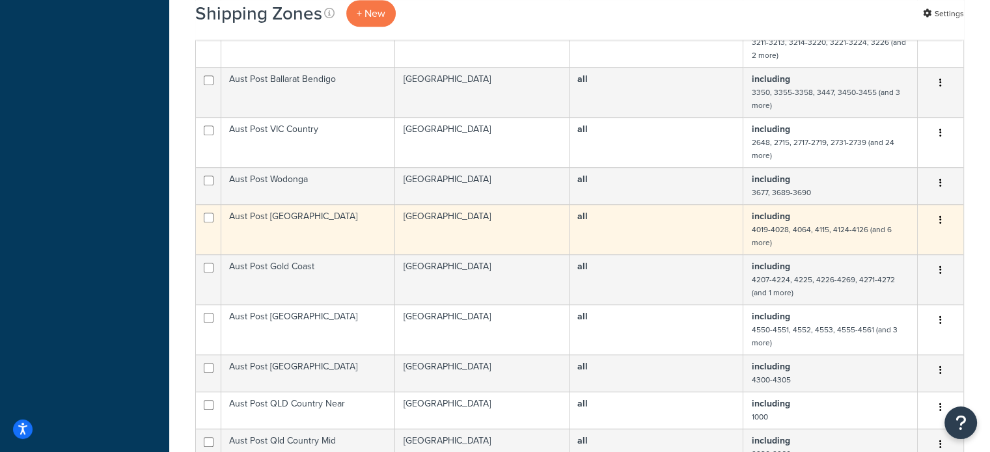
click at [318, 234] on td "Aust Post Brisbane" at bounding box center [308, 229] width 174 height 50
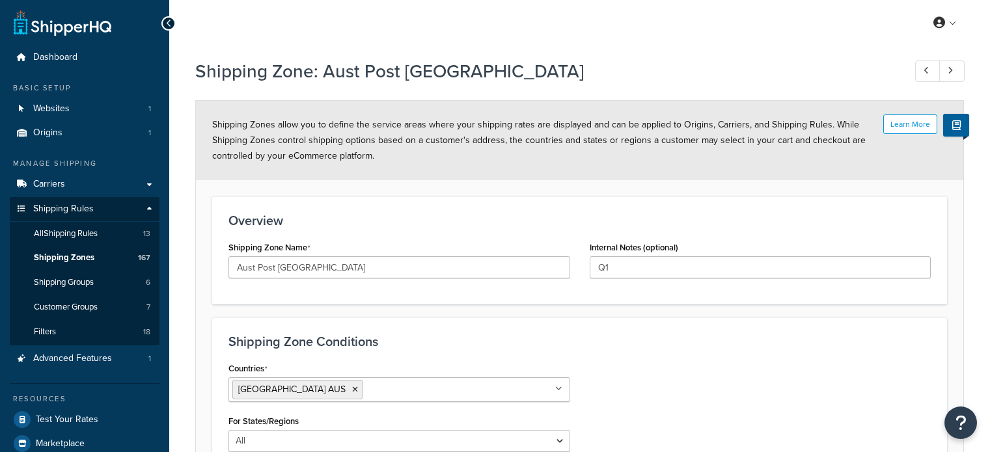
select select "including"
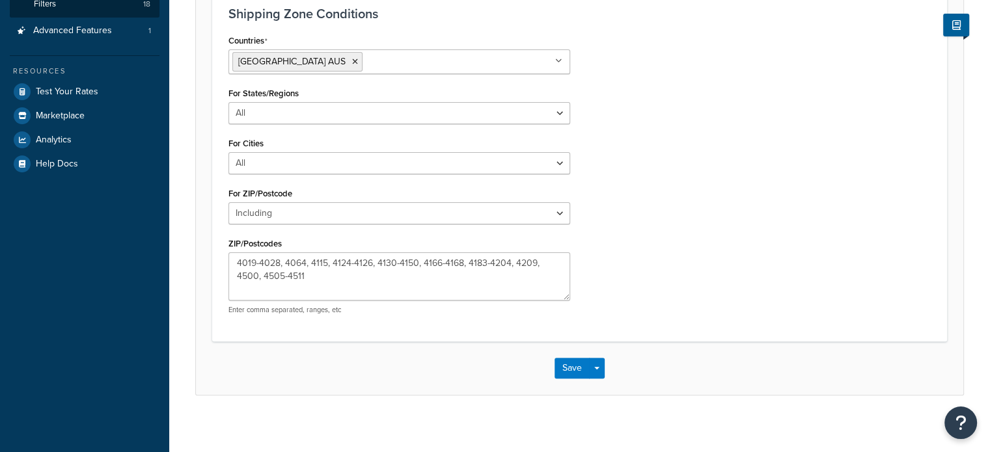
scroll to position [335, 0]
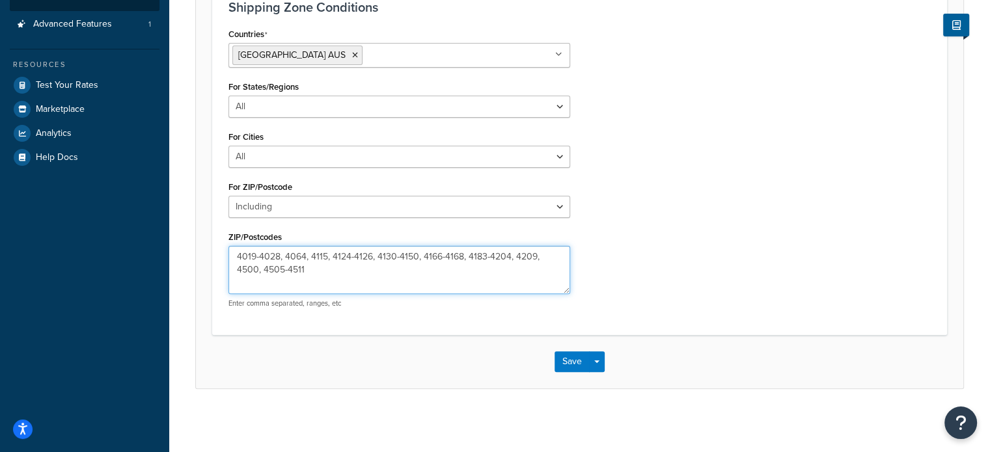
drag, startPoint x: 462, startPoint y: 259, endPoint x: 510, endPoint y: 260, distance: 47.5
click at [510, 260] on textarea "4019-4028, 4064, 4115, 4124-4126, 4130-4150, 4166-4168, 4183-4204, 4209, 4500, …" at bounding box center [400, 270] width 342 height 48
type textarea "4019-4028, 4064, 4115, 4124-4126, 4130-4150, 4166-4168, 4209, 4500, 4505-4511"
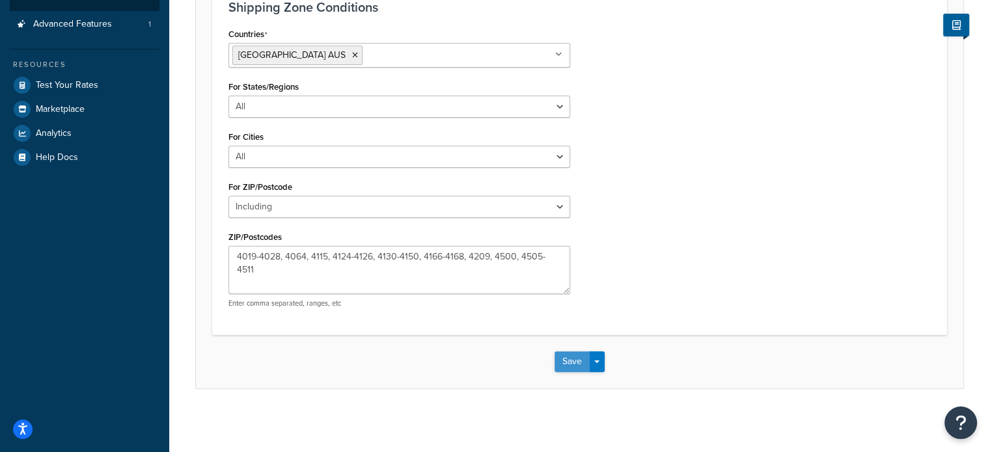
click at [576, 367] on button "Save" at bounding box center [572, 362] width 35 height 21
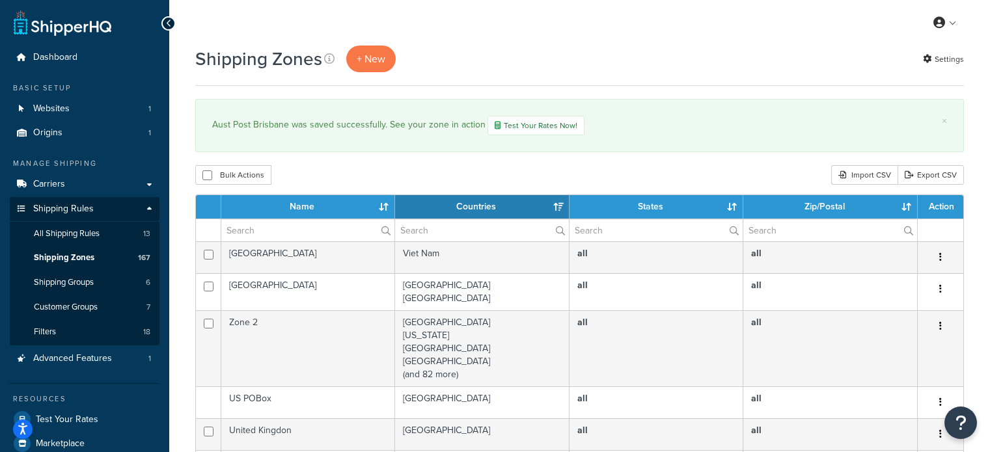
select select "15"
click at [277, 232] on input "text" at bounding box center [307, 230] width 173 height 22
type input "aust post"
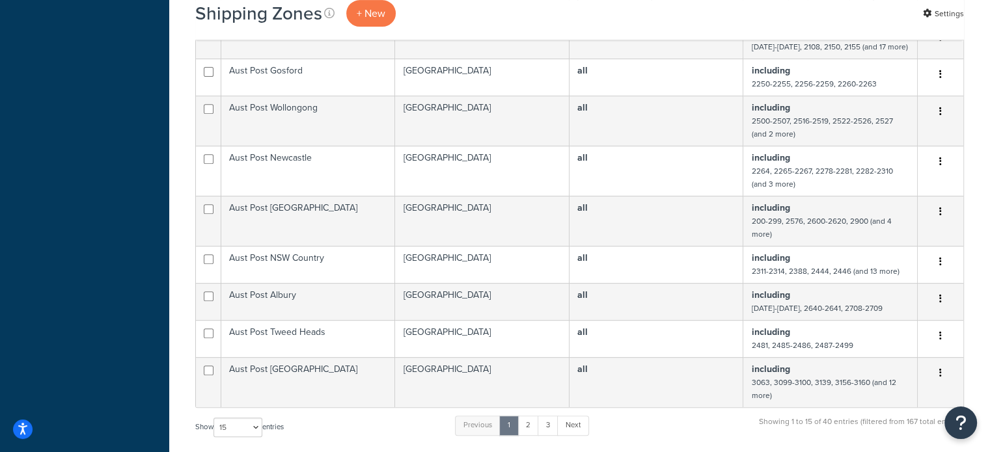
scroll to position [651, 0]
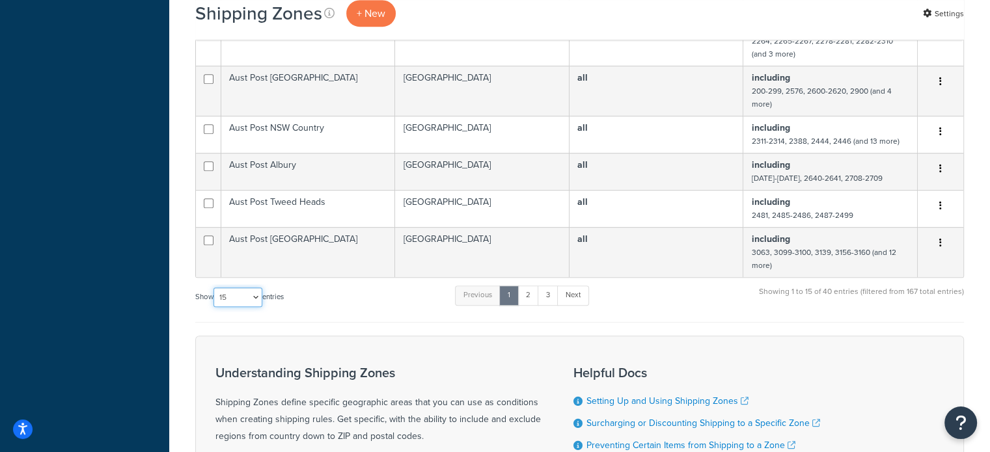
click at [238, 307] on select "10 15 25 50 100" at bounding box center [238, 298] width 49 height 20
select select "100"
click at [215, 307] on select "10 15 25 50 100" at bounding box center [238, 298] width 49 height 20
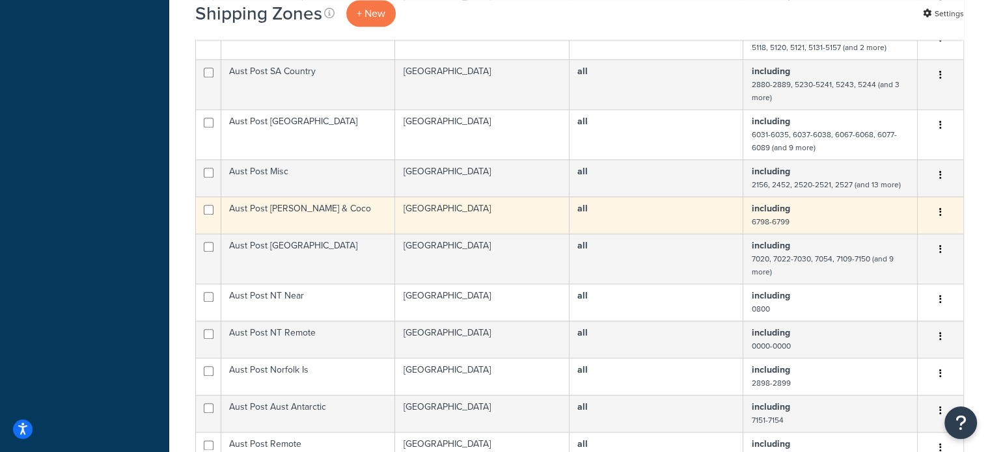
scroll to position [1432, 0]
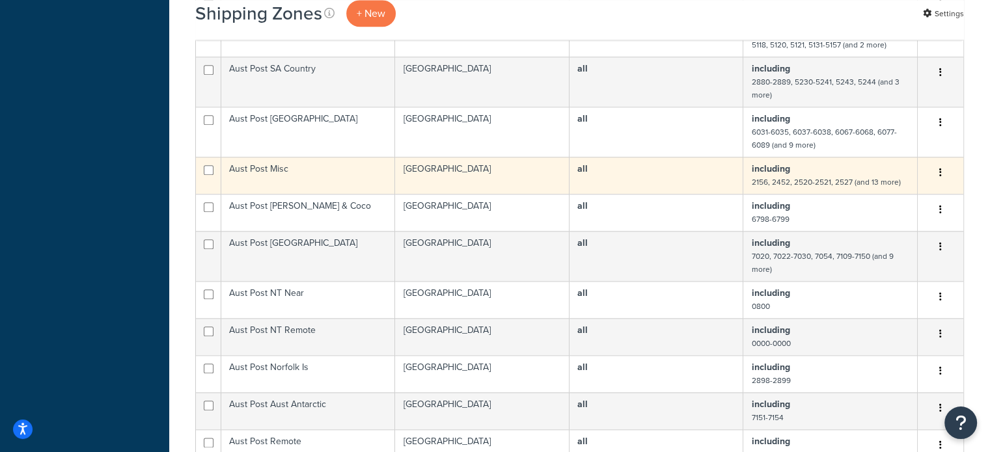
click at [311, 191] on td "Aust Post Misc" at bounding box center [308, 175] width 174 height 37
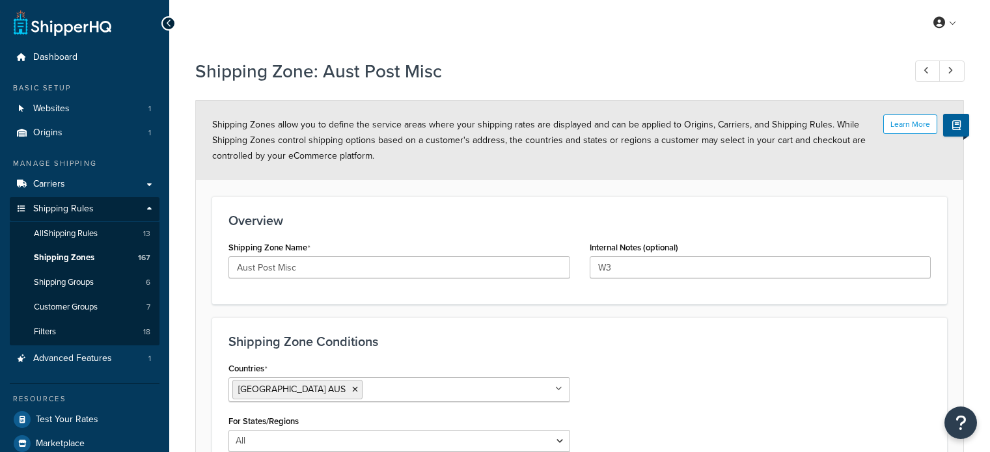
select select "including"
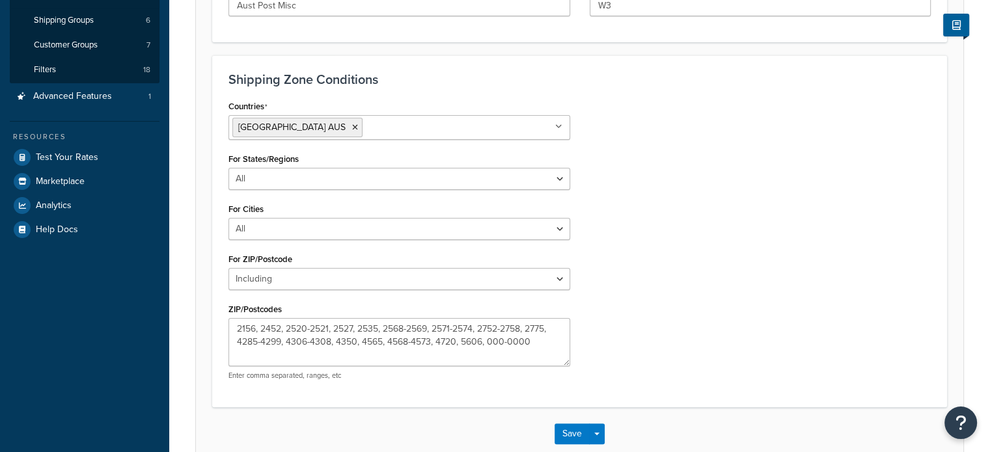
scroll to position [335, 0]
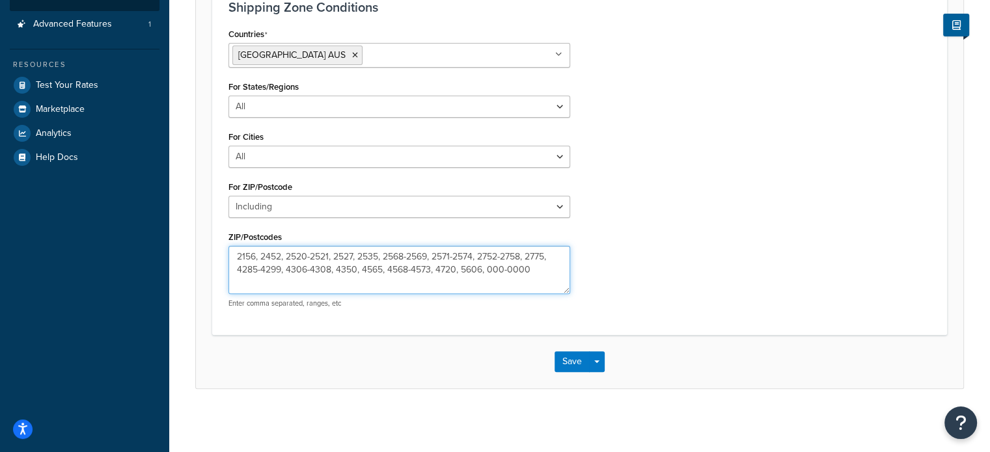
click at [551, 257] on textarea "2156, 2452, 2520-2521, 2527, 2535, 2568-2569, 2571-2574, 2752-2758, 2775, 4285-…" at bounding box center [400, 270] width 342 height 48
paste textarea "183-4204, 4"
type textarea "2156, 2452, 2520-2521, 2527, 2535, 2568-2569, 2571-2574, 2752-2758, 2775, 4183-…"
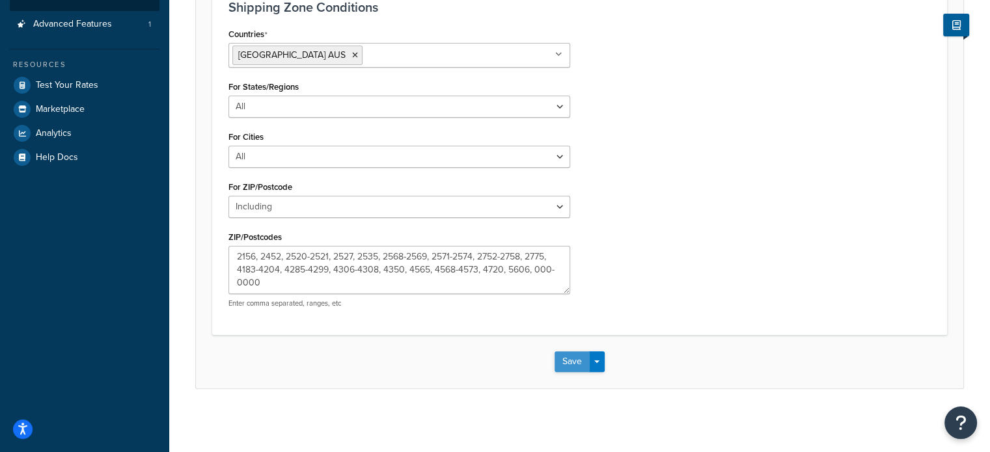
click at [560, 365] on button "Save" at bounding box center [572, 362] width 35 height 21
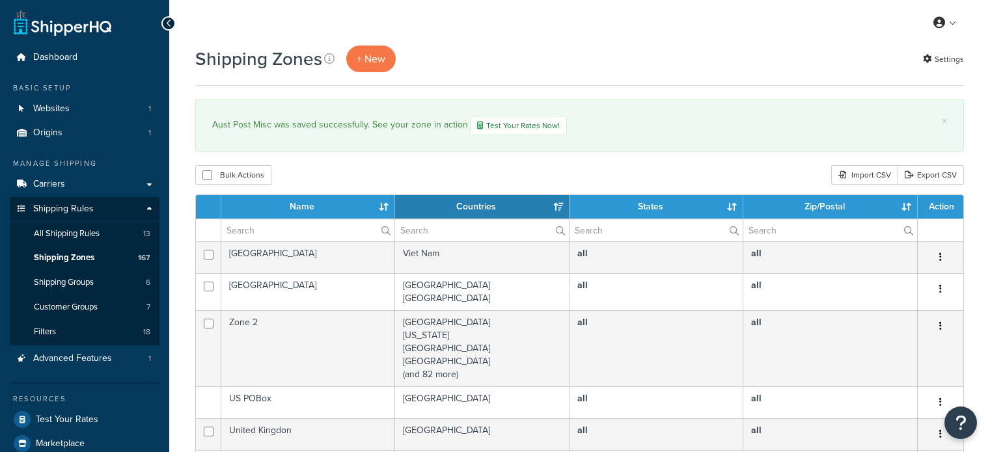
select select "15"
click at [298, 231] on input "text" at bounding box center [307, 230] width 173 height 22
type input "aust post"
